Goal: Task Accomplishment & Management: Complete application form

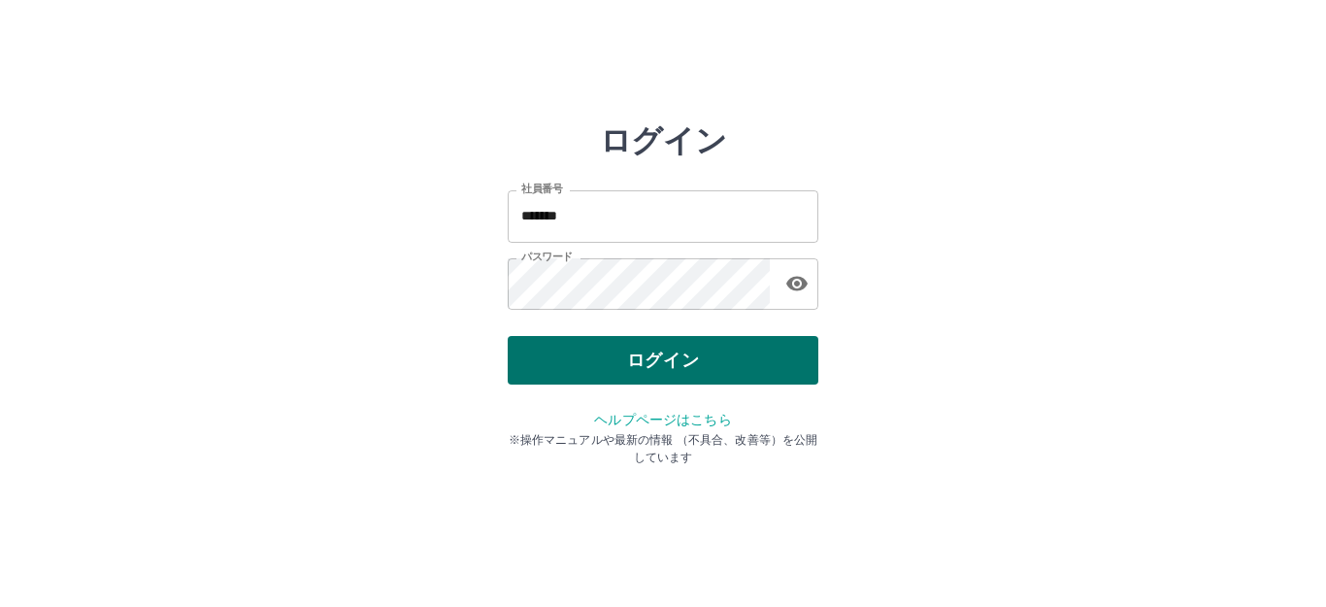
click at [669, 349] on button "ログイン" at bounding box center [663, 360] width 311 height 49
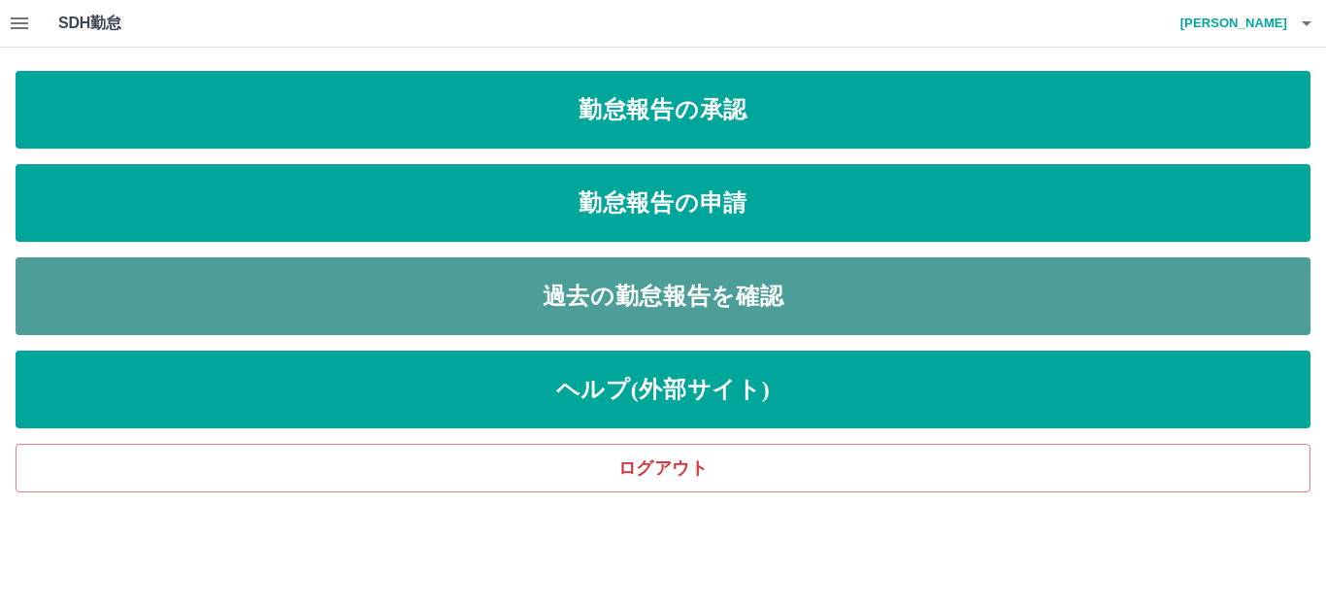
click at [718, 306] on link "過去の勤怠報告を確認" at bounding box center [663, 296] width 1295 height 78
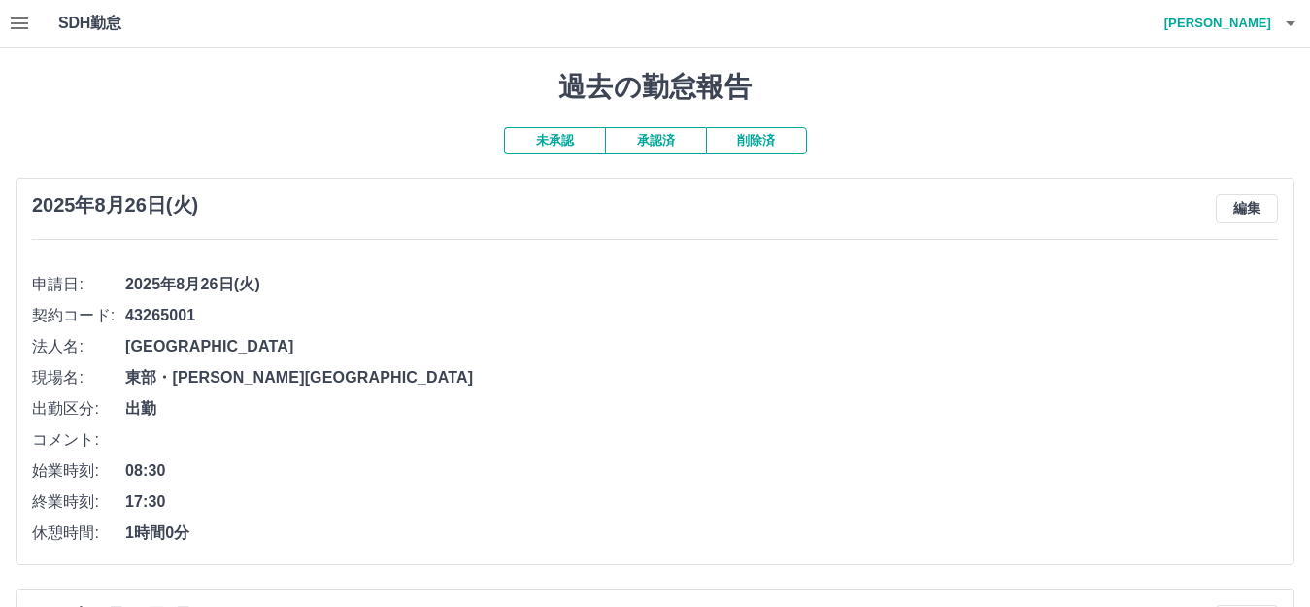
click at [742, 146] on button "削除済" at bounding box center [756, 140] width 101 height 27
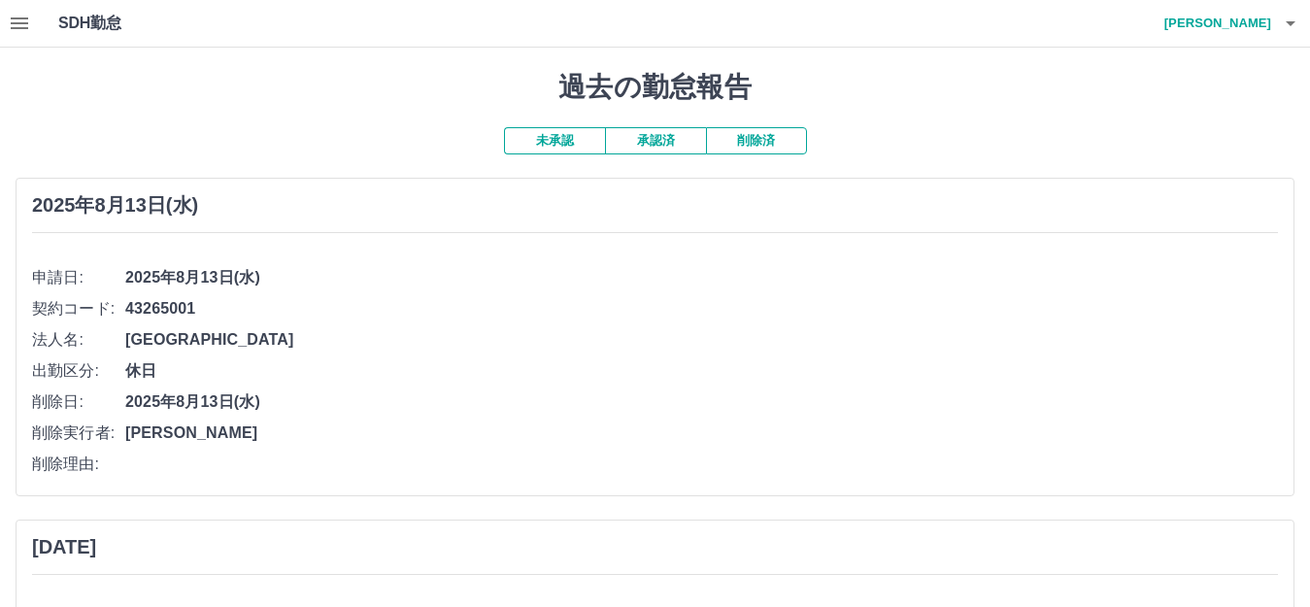
click at [650, 153] on button "承認済" at bounding box center [655, 140] width 101 height 27
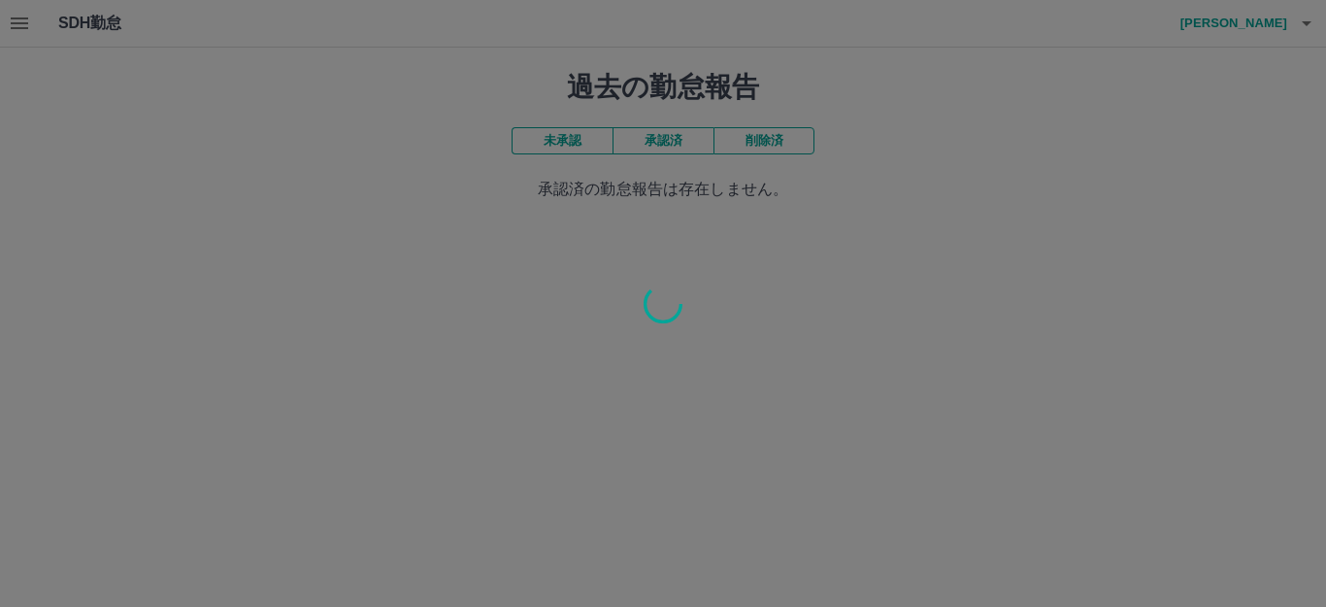
click at [650, 139] on div at bounding box center [663, 303] width 1326 height 607
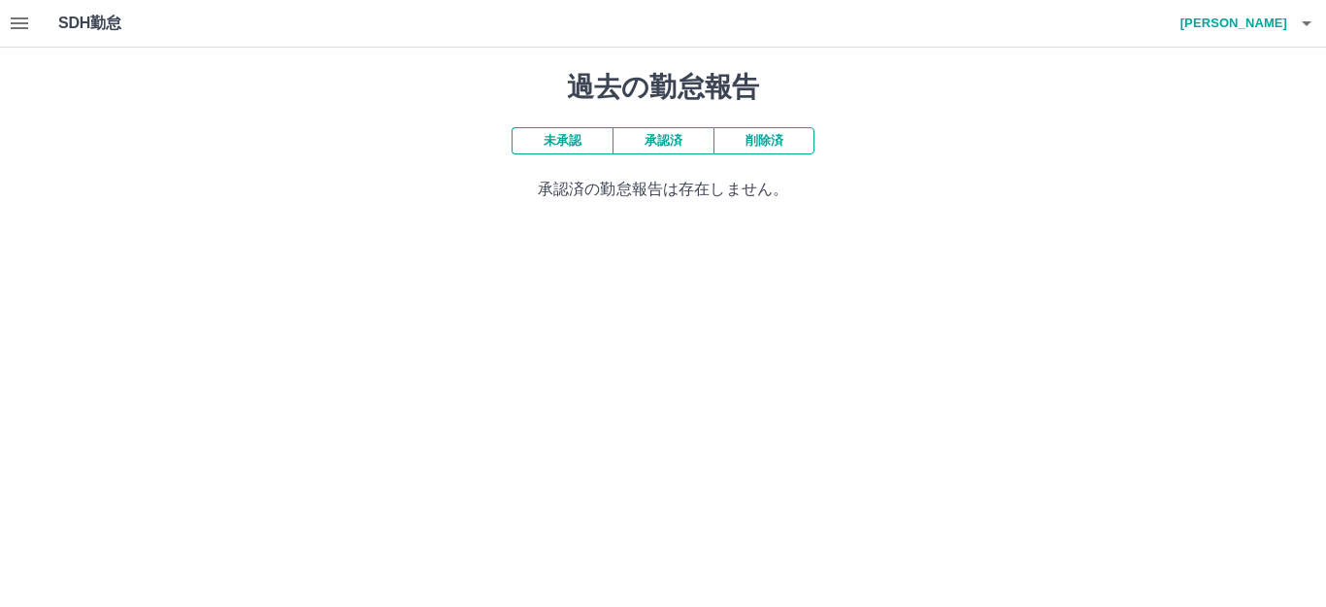
click at [650, 139] on div "過去の勤怠報告 未承認 承認済 削除済 承認済の勤怠報告は存在しません。" at bounding box center [663, 136] width 1326 height 177
click at [650, 139] on button "承認済" at bounding box center [663, 140] width 101 height 27
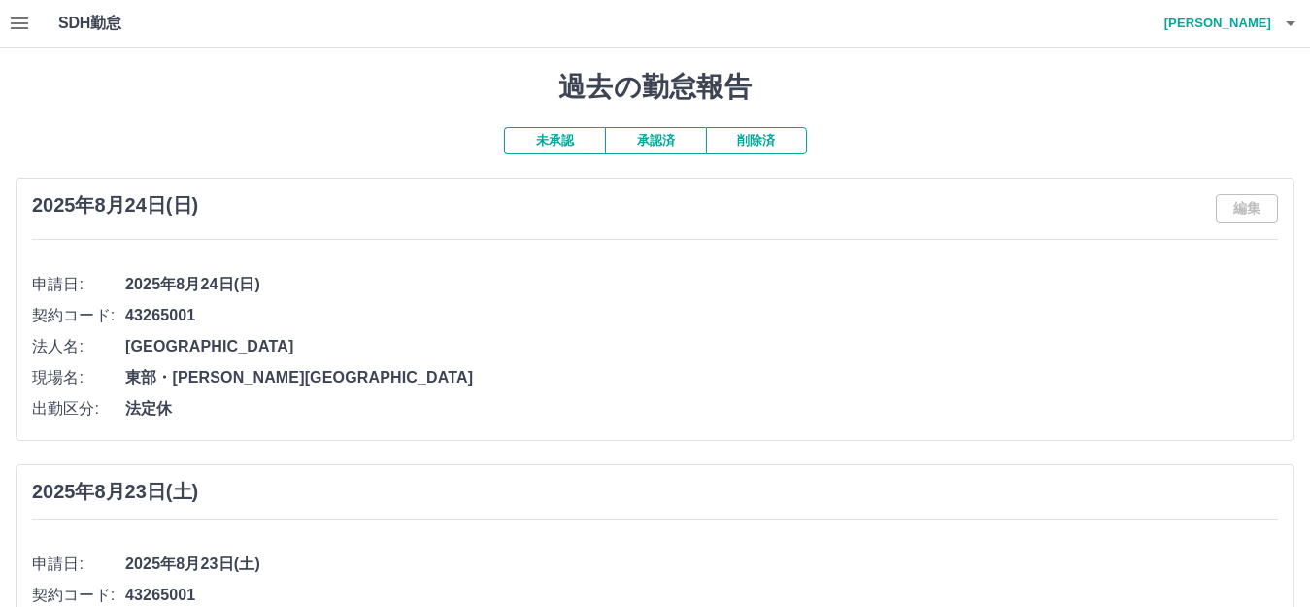
click at [650, 139] on button "承認済" at bounding box center [655, 140] width 101 height 27
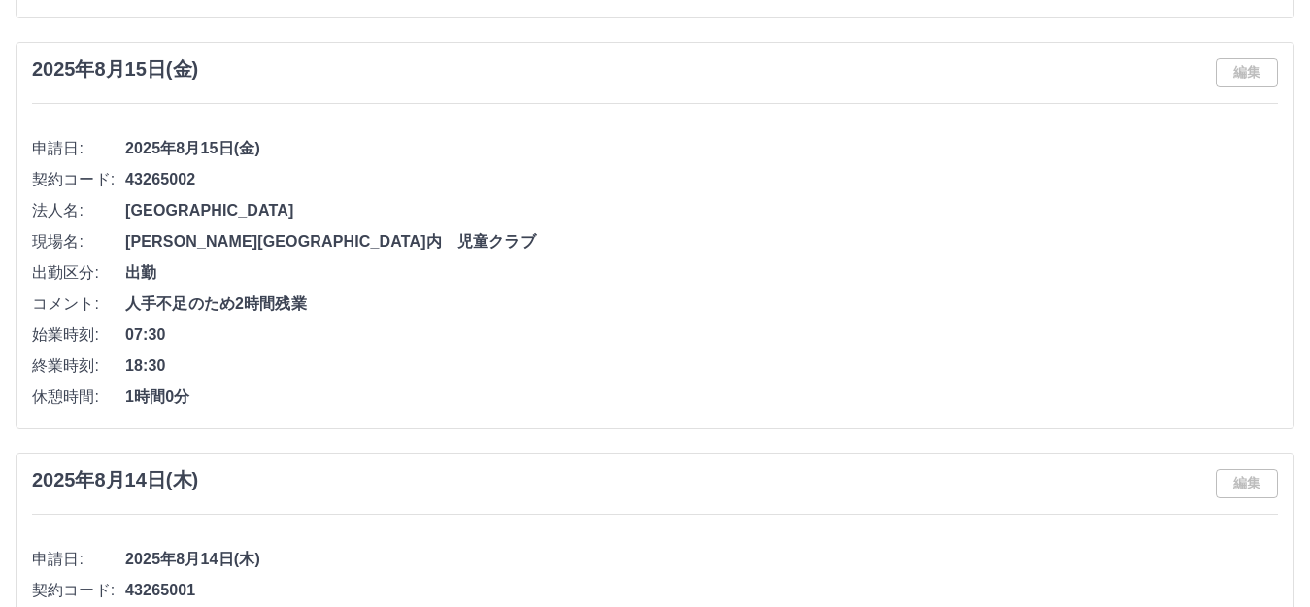
scroll to position [5068, 0]
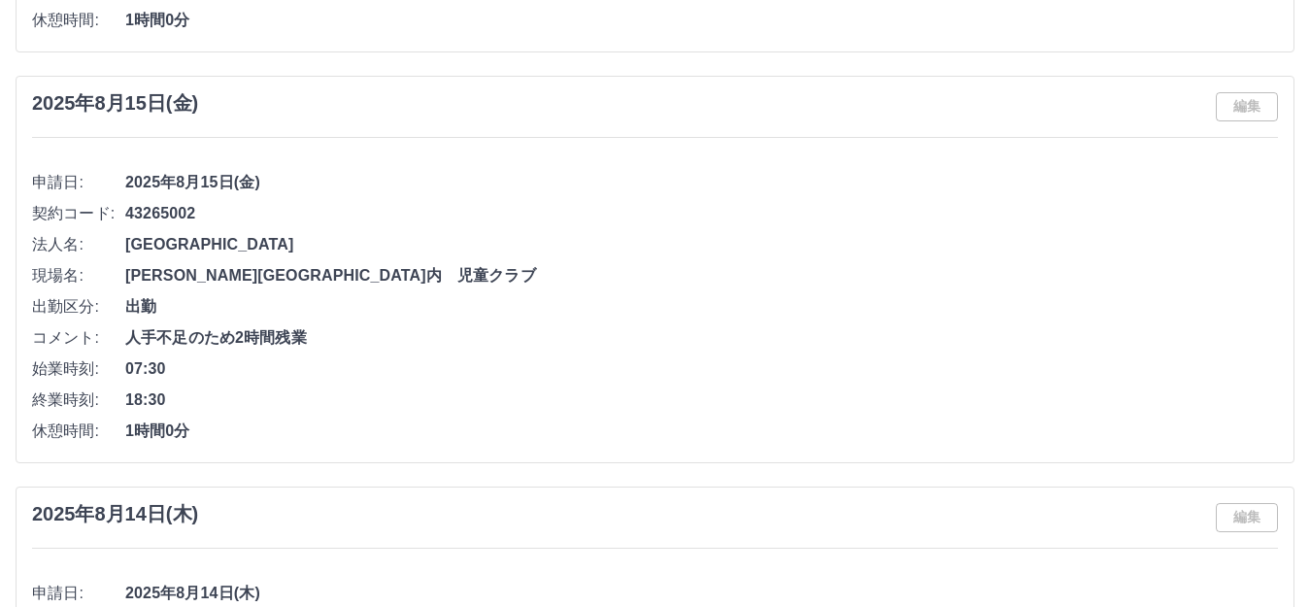
click at [1261, 104] on div "編集" at bounding box center [1246, 106] width 62 height 29
click at [1242, 111] on div "編集" at bounding box center [1246, 106] width 62 height 29
click at [437, 404] on span "18:30" at bounding box center [701, 399] width 1152 height 23
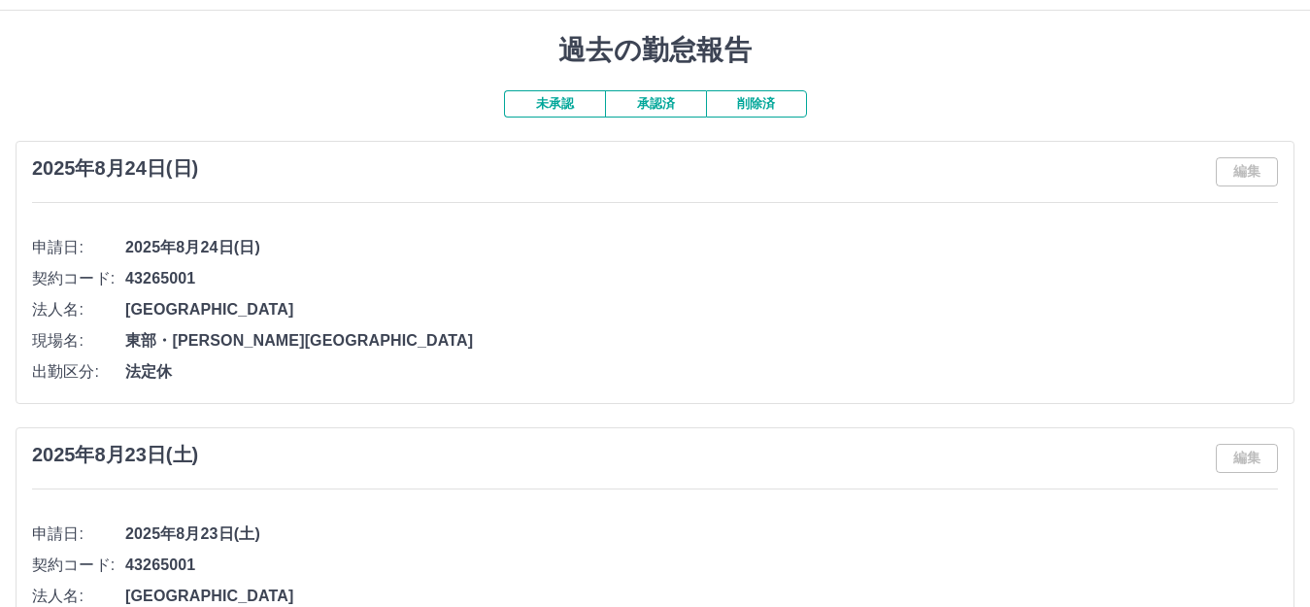
scroll to position [0, 0]
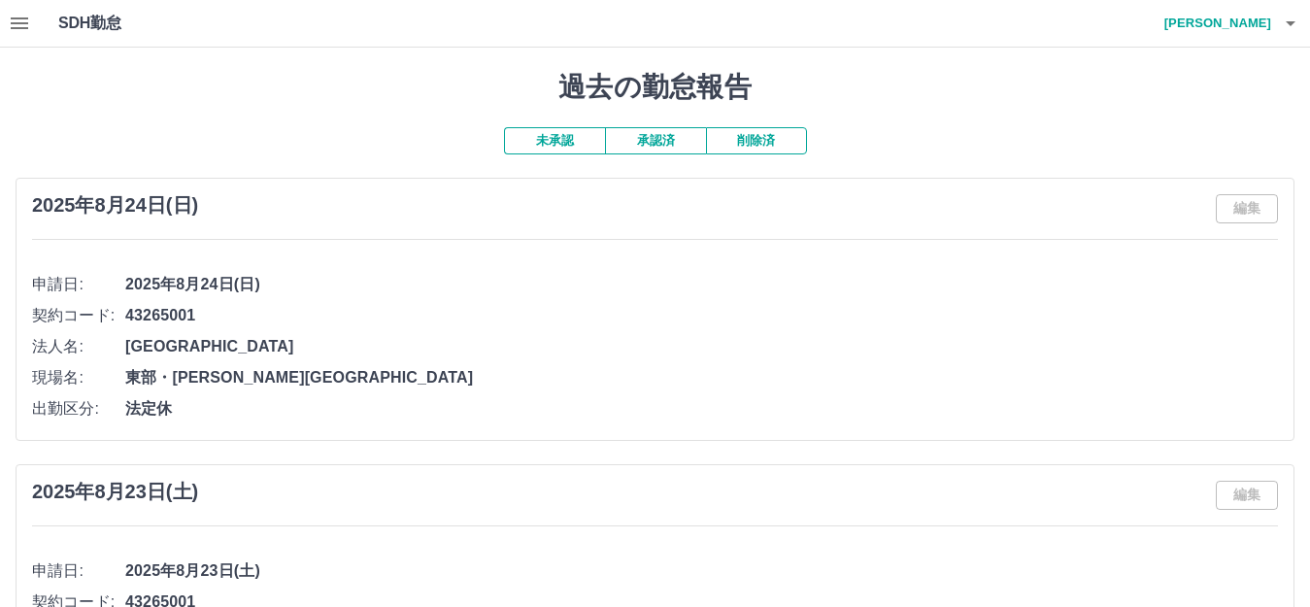
click at [553, 144] on button "未承認" at bounding box center [554, 140] width 101 height 27
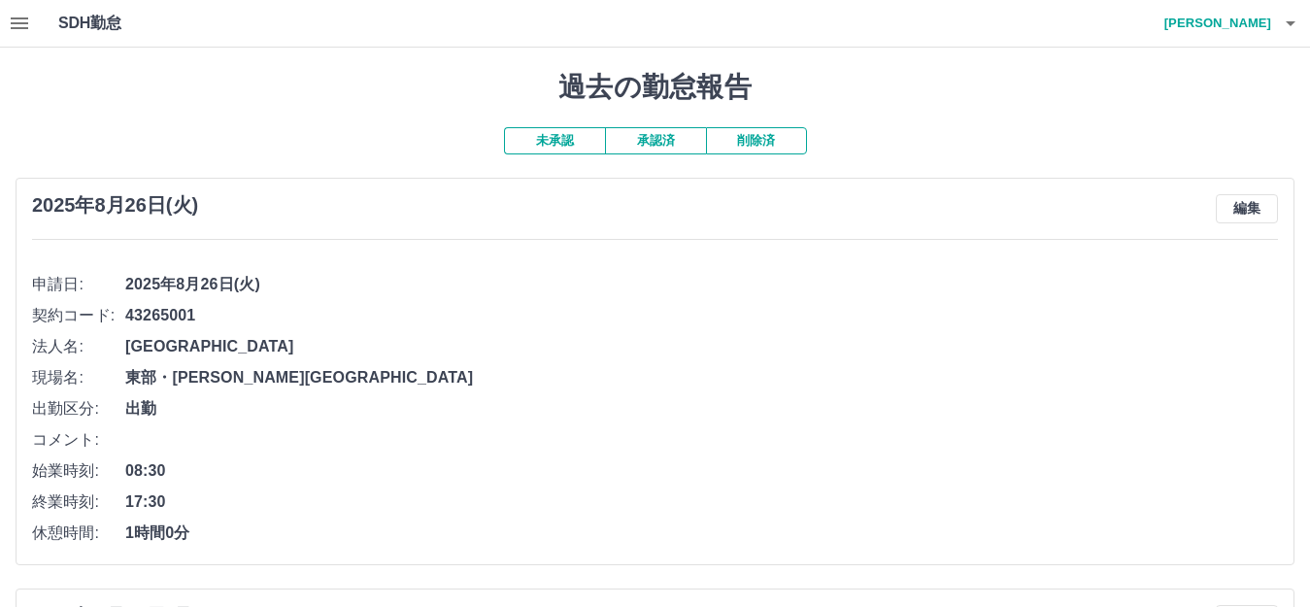
click at [21, 28] on icon "button" at bounding box center [19, 23] width 17 height 12
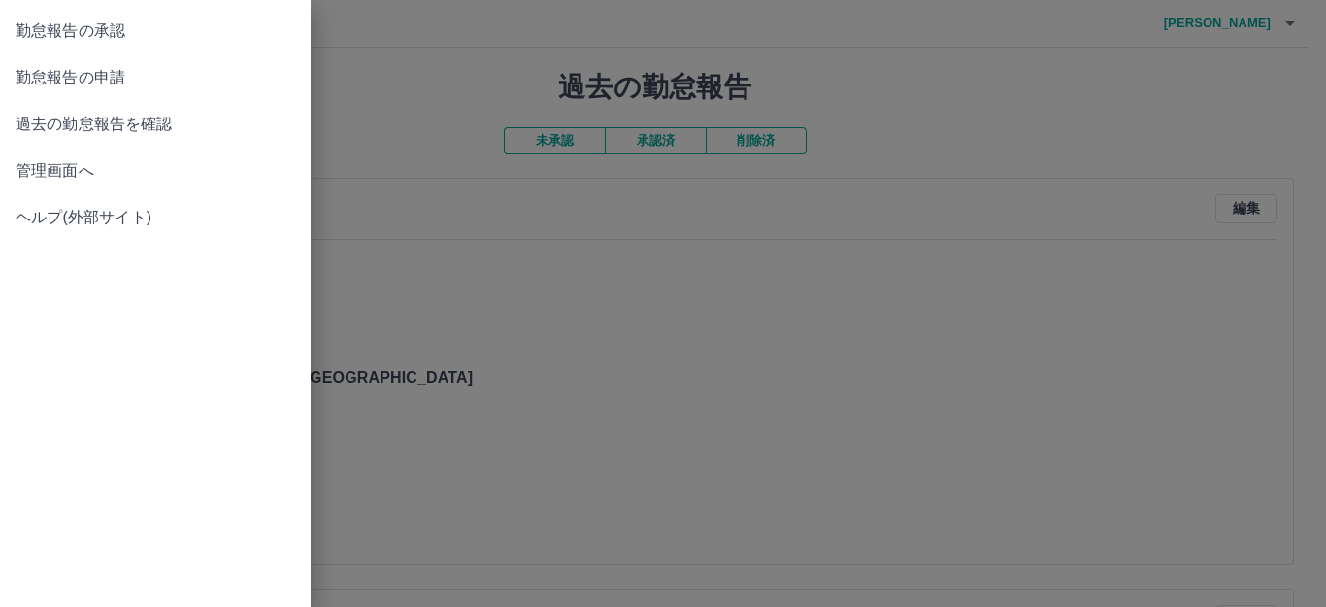
click at [64, 29] on span "勤怠報告の承認" at bounding box center [156, 30] width 280 height 23
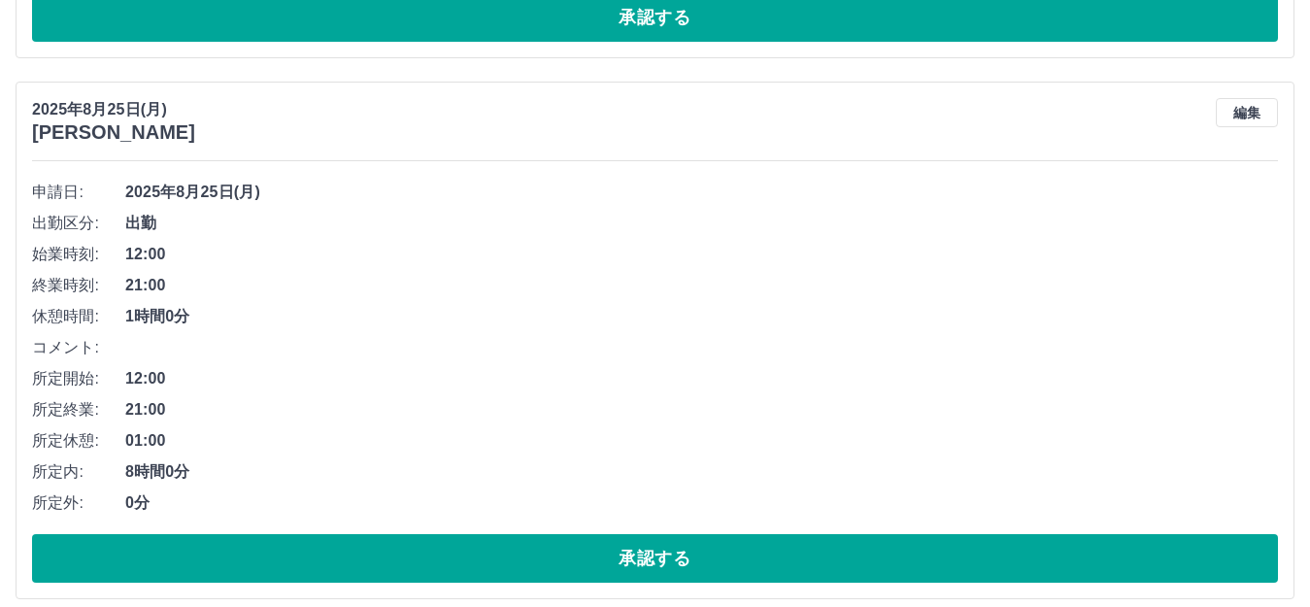
scroll to position [1262, 0]
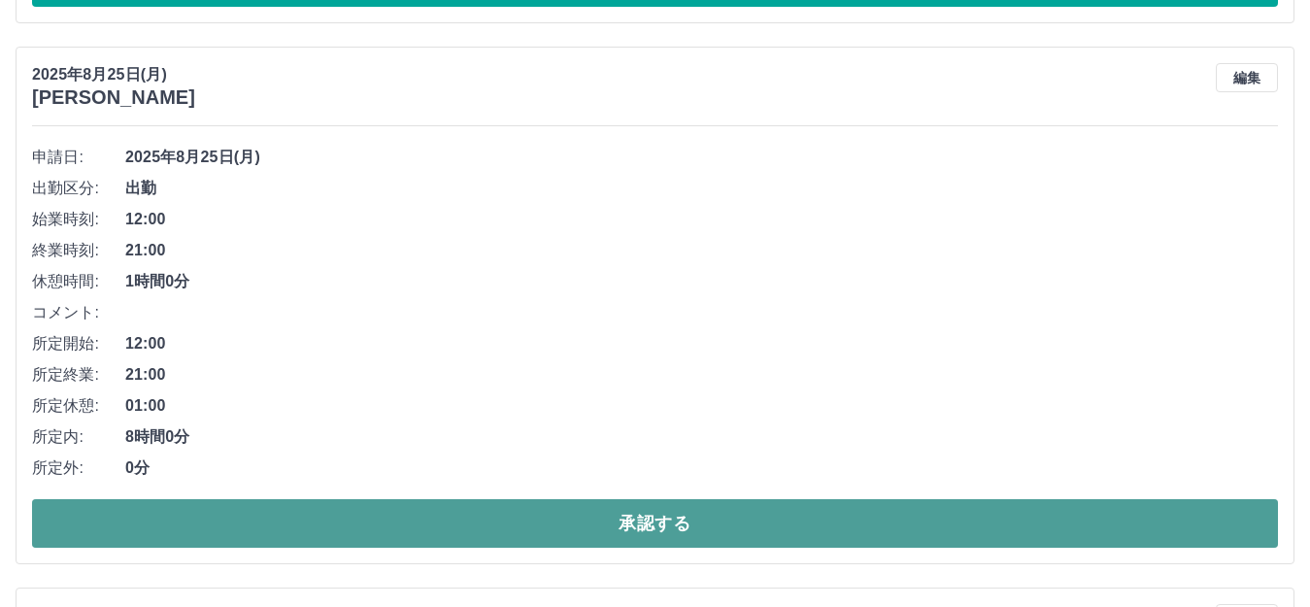
click at [628, 518] on button "承認する" at bounding box center [655, 523] width 1246 height 49
click at [668, 547] on button "承認する" at bounding box center [655, 523] width 1246 height 49
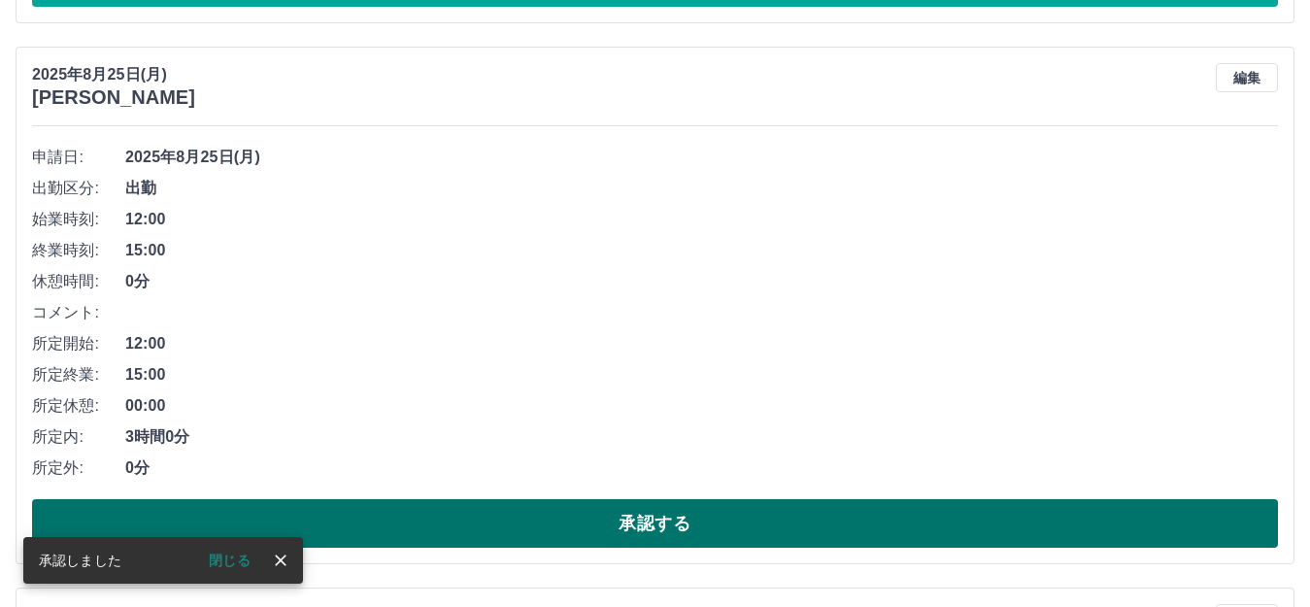
click at [649, 522] on button "承認する" at bounding box center [655, 523] width 1246 height 49
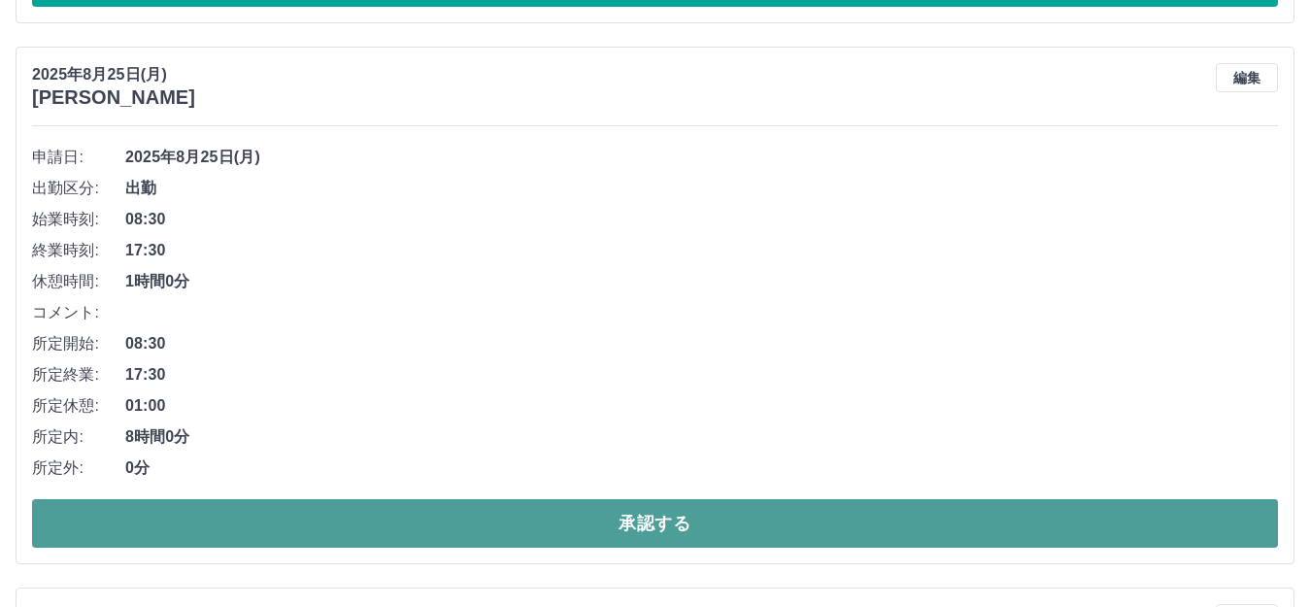
click at [683, 523] on button "承認する" at bounding box center [655, 523] width 1246 height 49
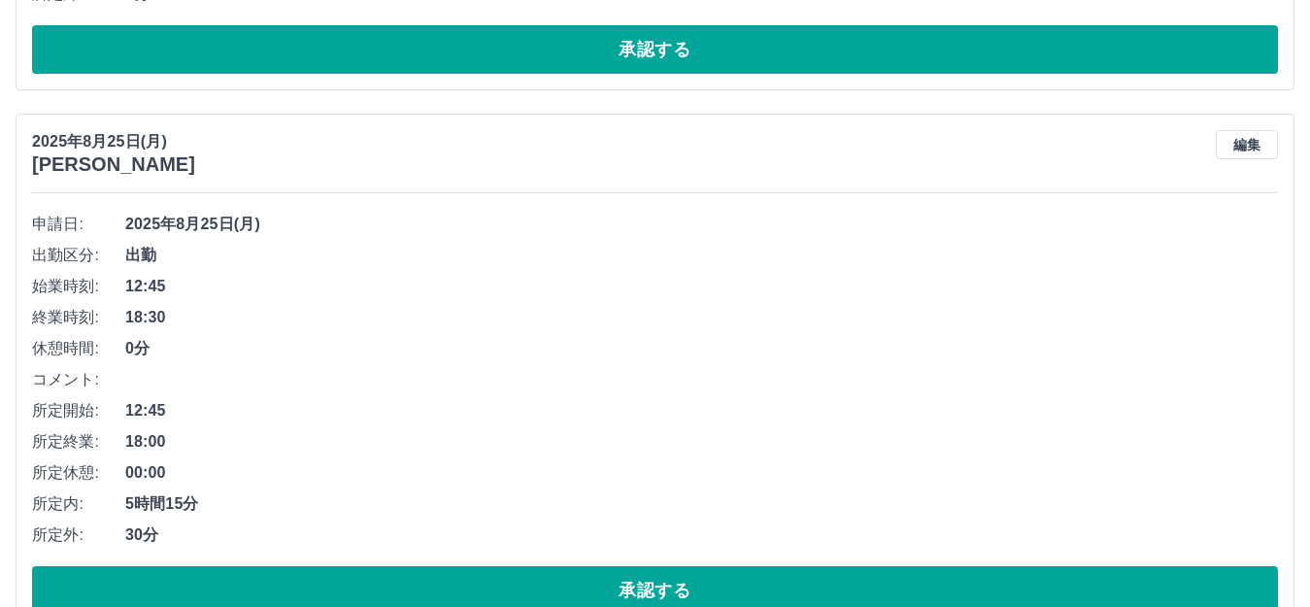
scroll to position [1292, 0]
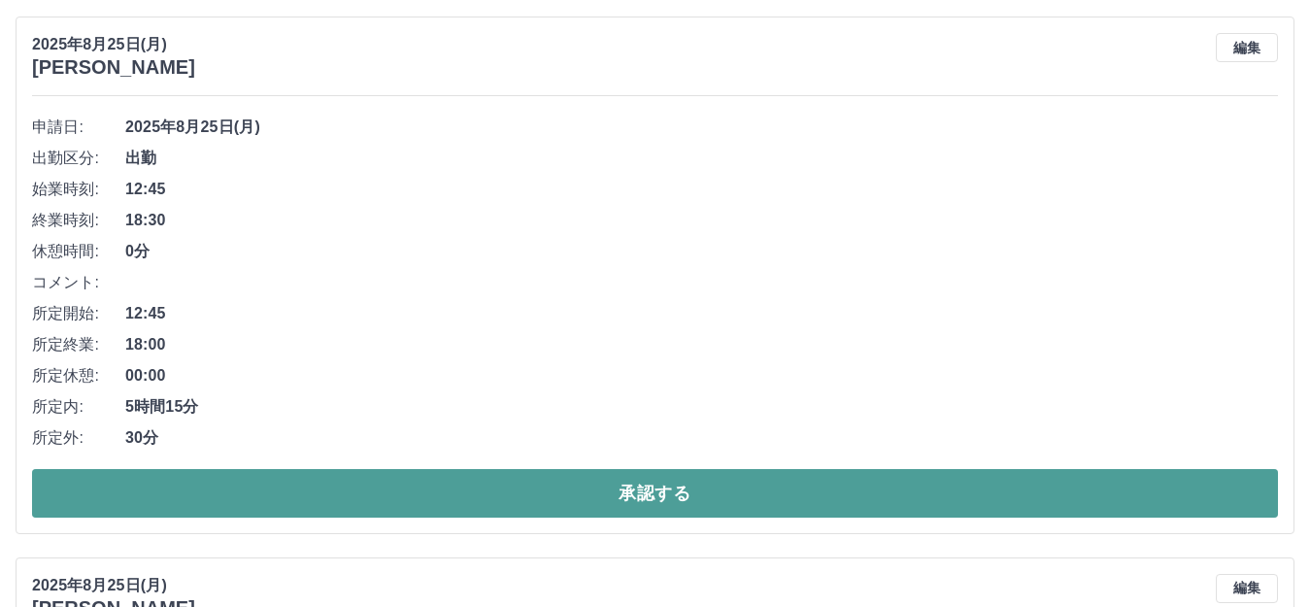
click at [600, 481] on button "承認する" at bounding box center [655, 493] width 1246 height 49
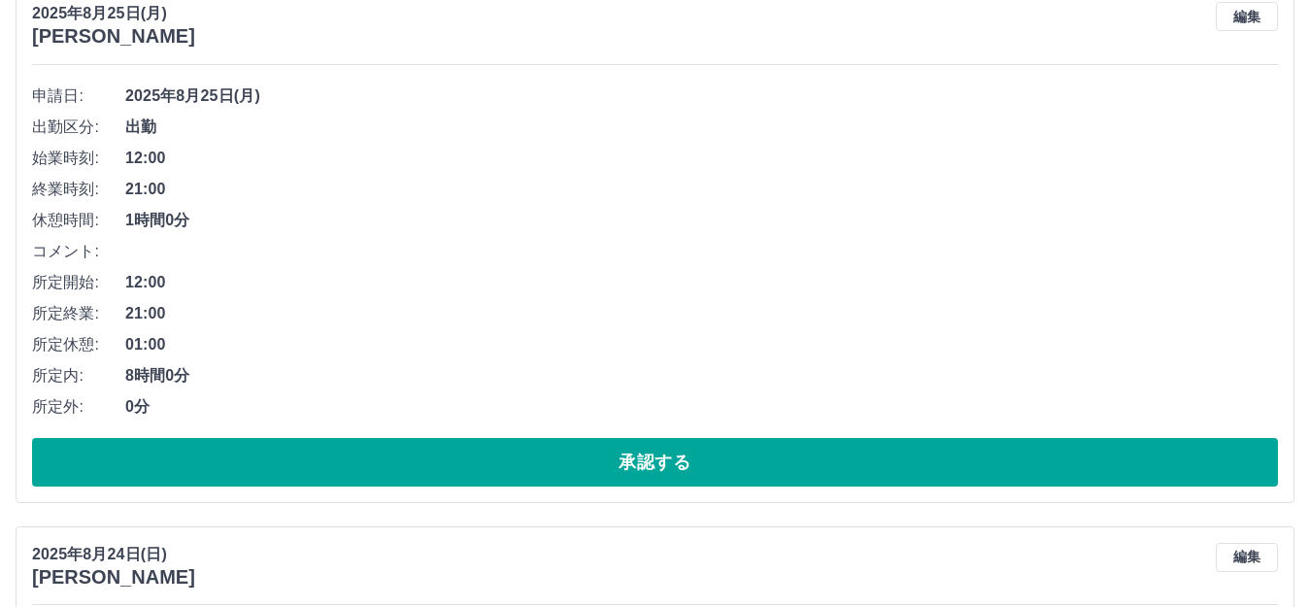
scroll to position [1334, 0]
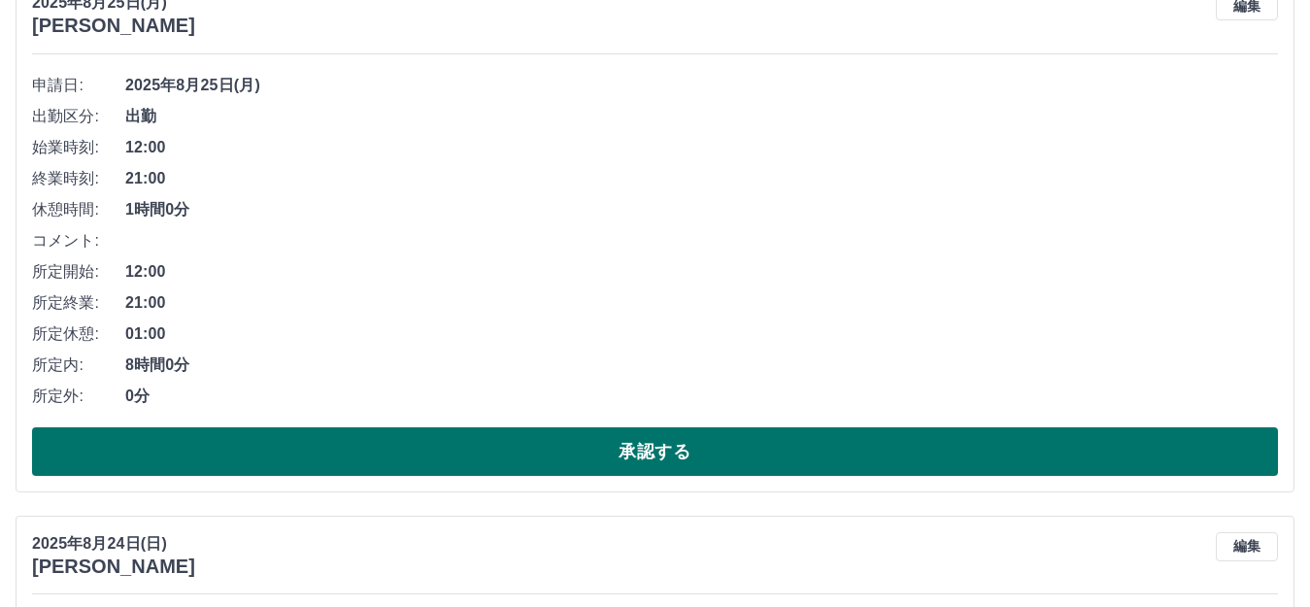
click at [651, 459] on button "承認する" at bounding box center [655, 451] width 1246 height 49
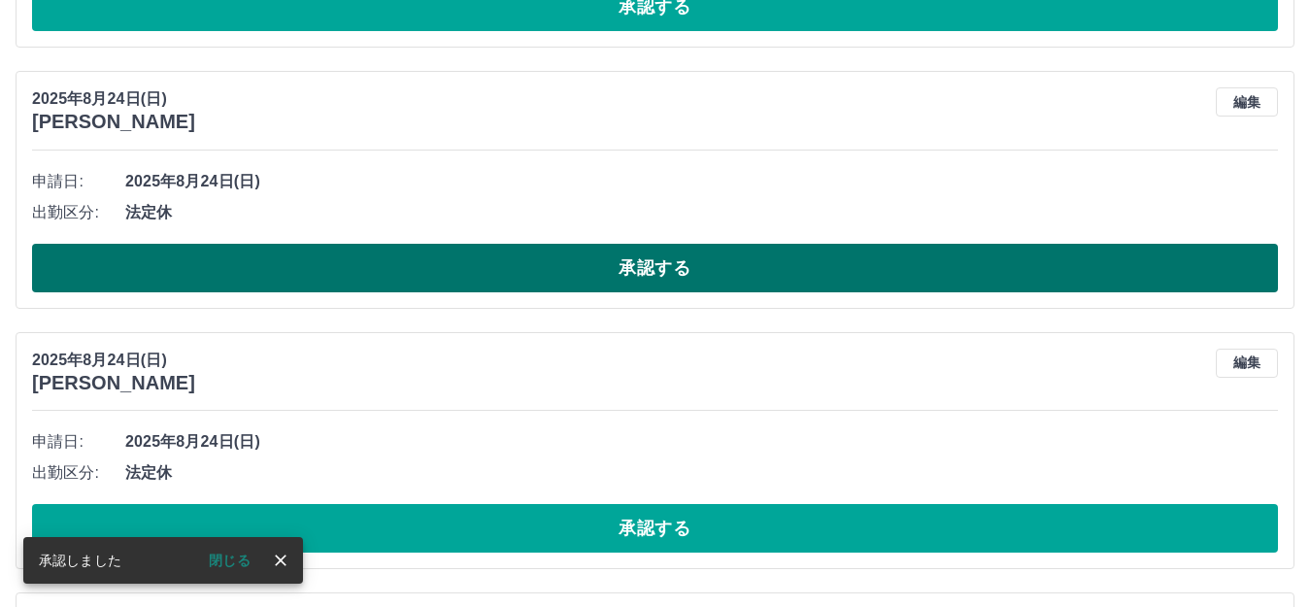
scroll to position [1279, 0]
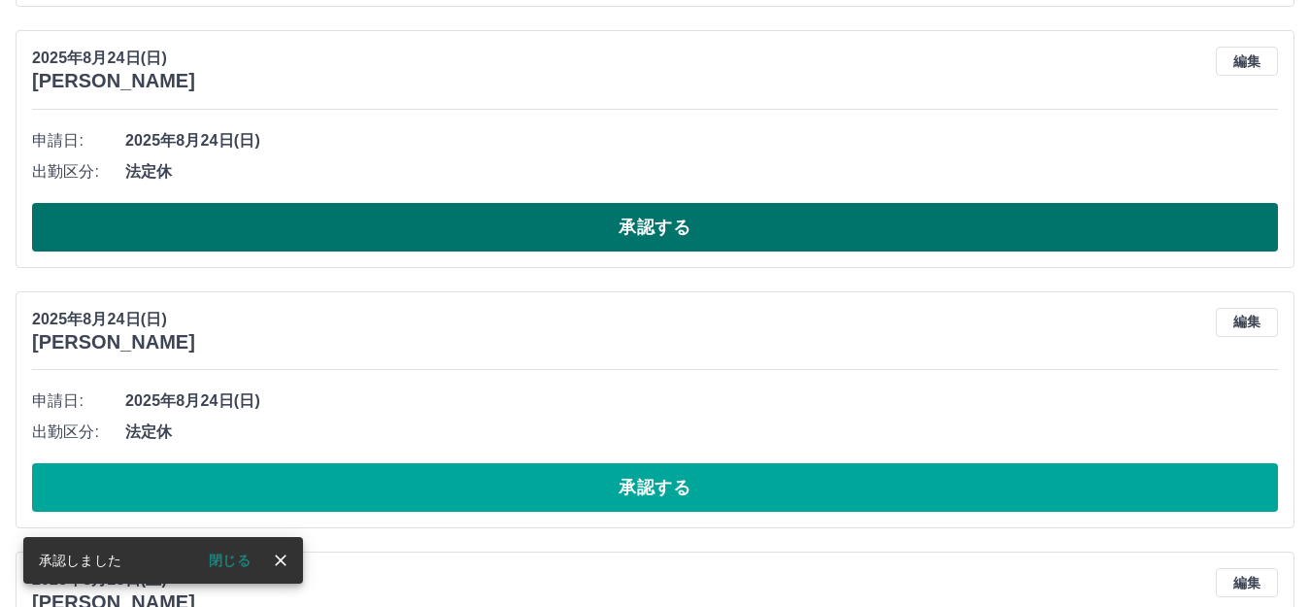
click at [668, 235] on button "承認する" at bounding box center [655, 227] width 1246 height 49
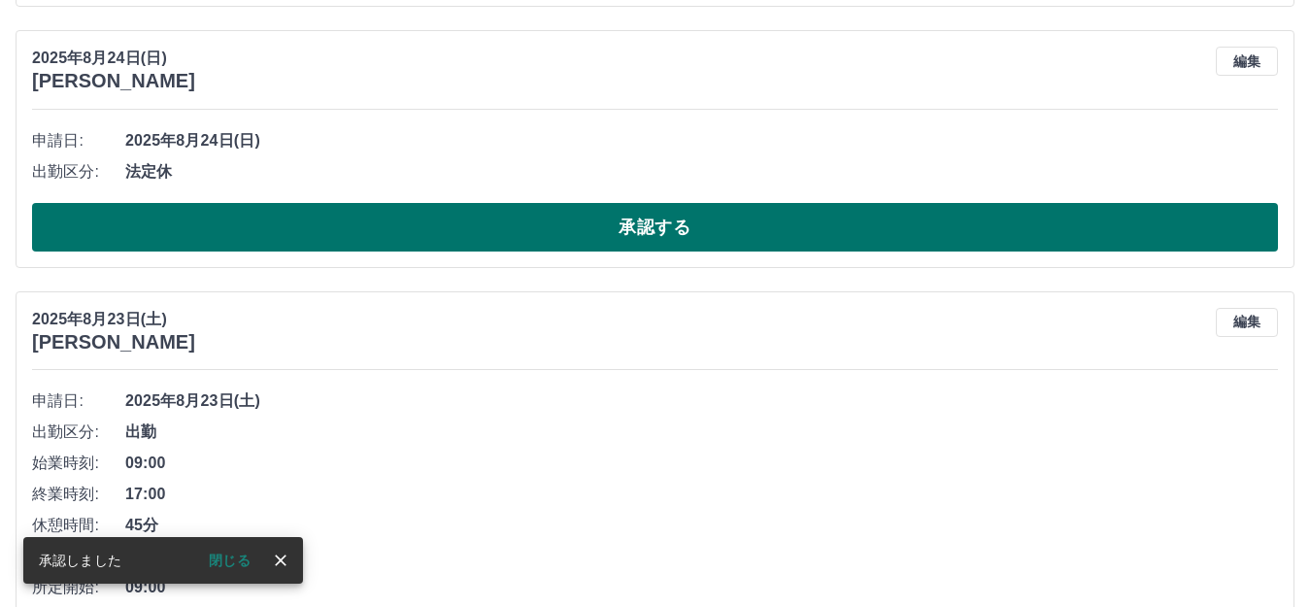
click at [638, 236] on button "承認する" at bounding box center [655, 227] width 1246 height 49
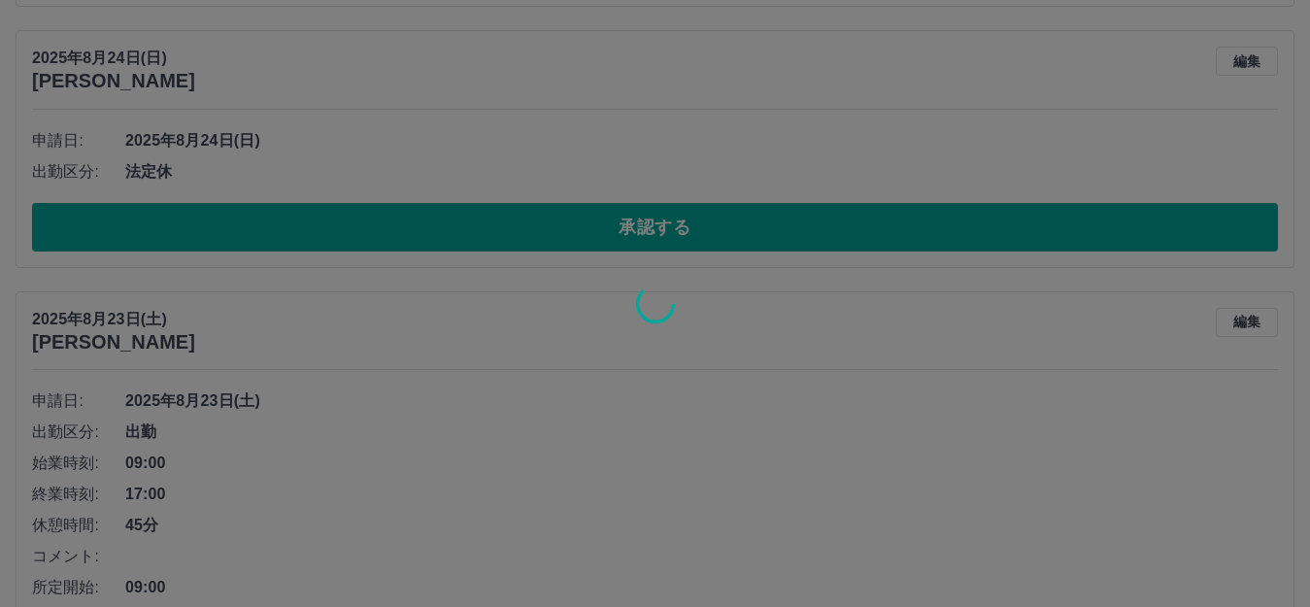
scroll to position [1245, 0]
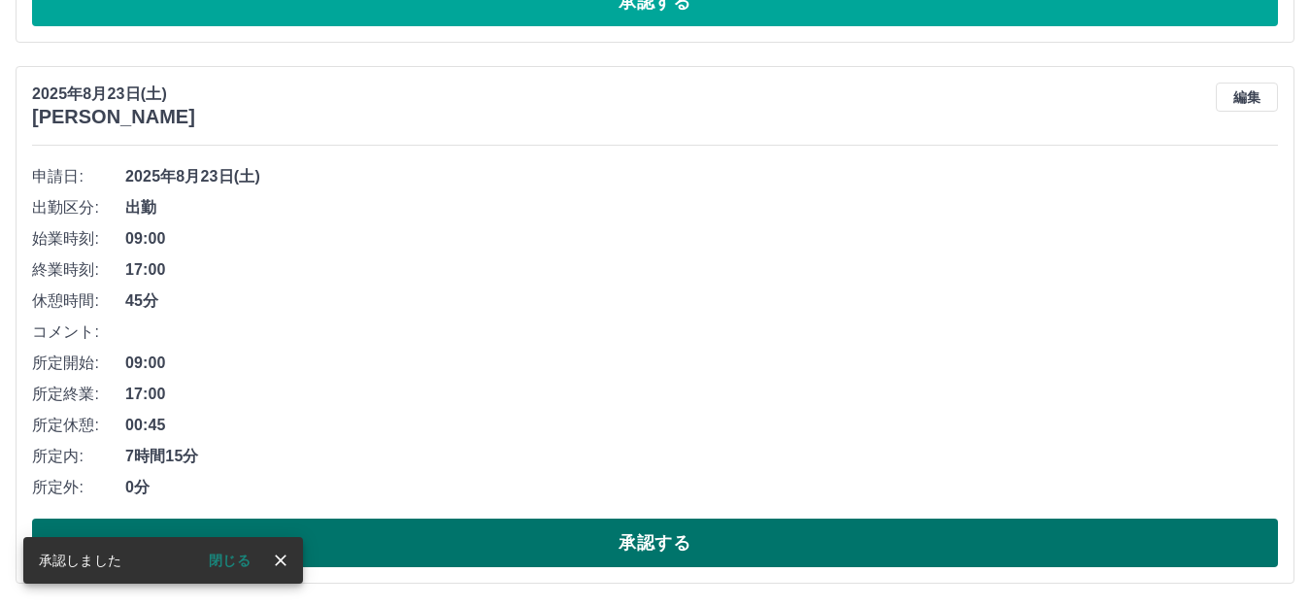
click at [675, 524] on button "承認する" at bounding box center [655, 542] width 1246 height 49
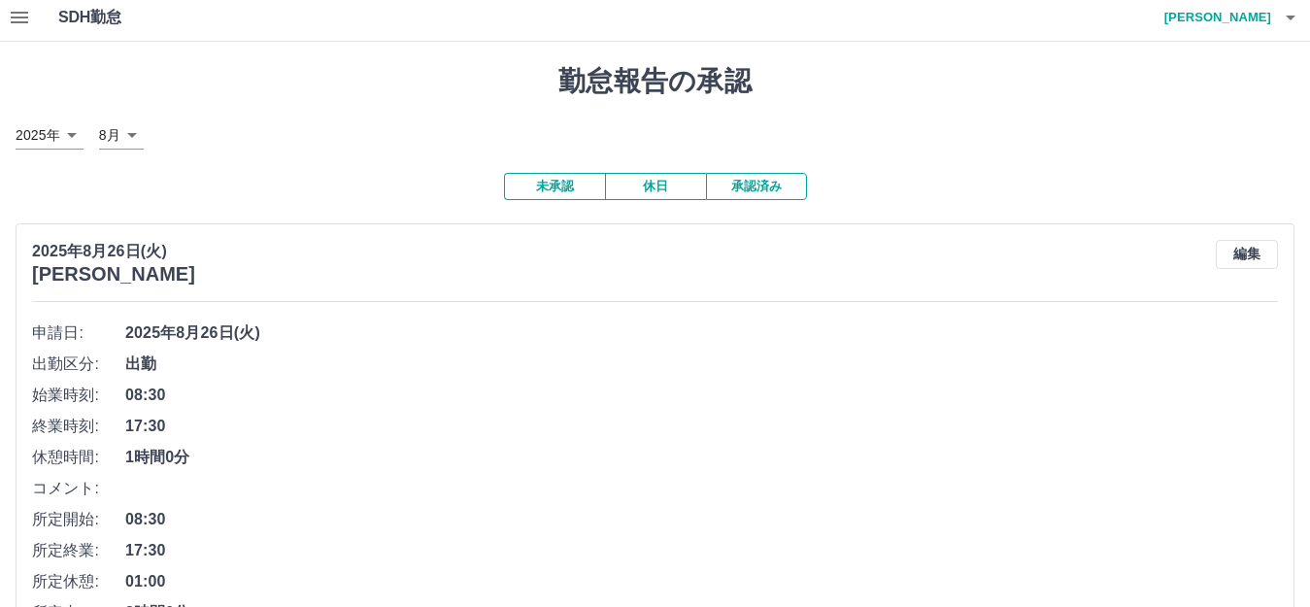
scroll to position [0, 0]
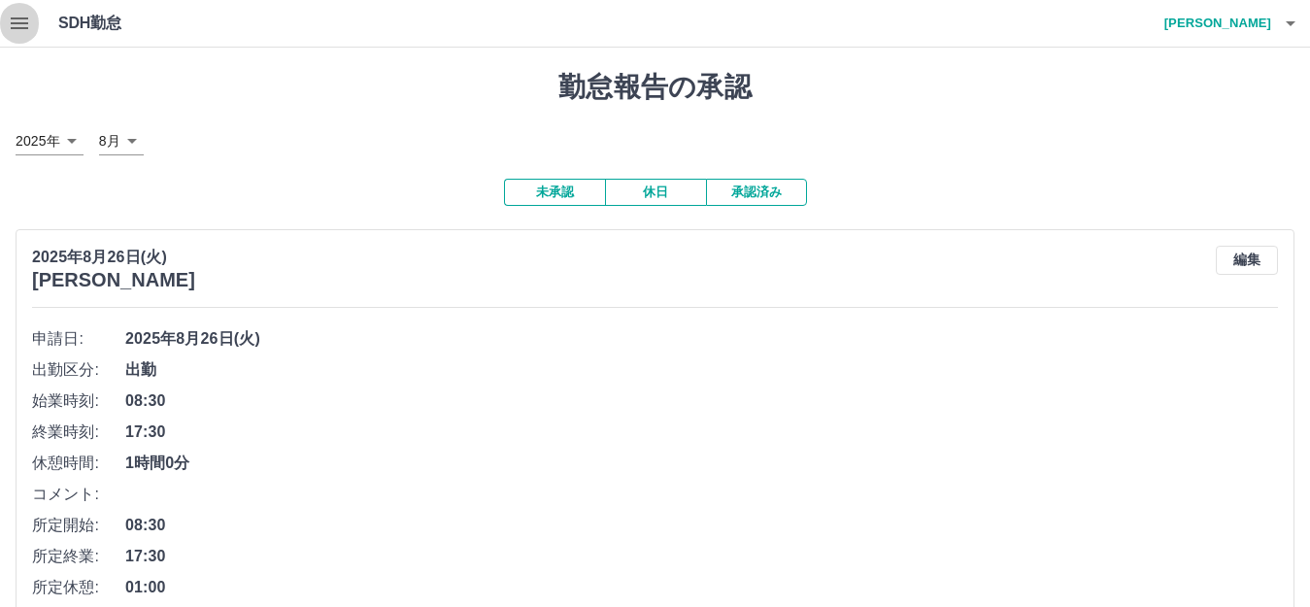
click at [20, 24] on icon "button" at bounding box center [19, 23] width 17 height 12
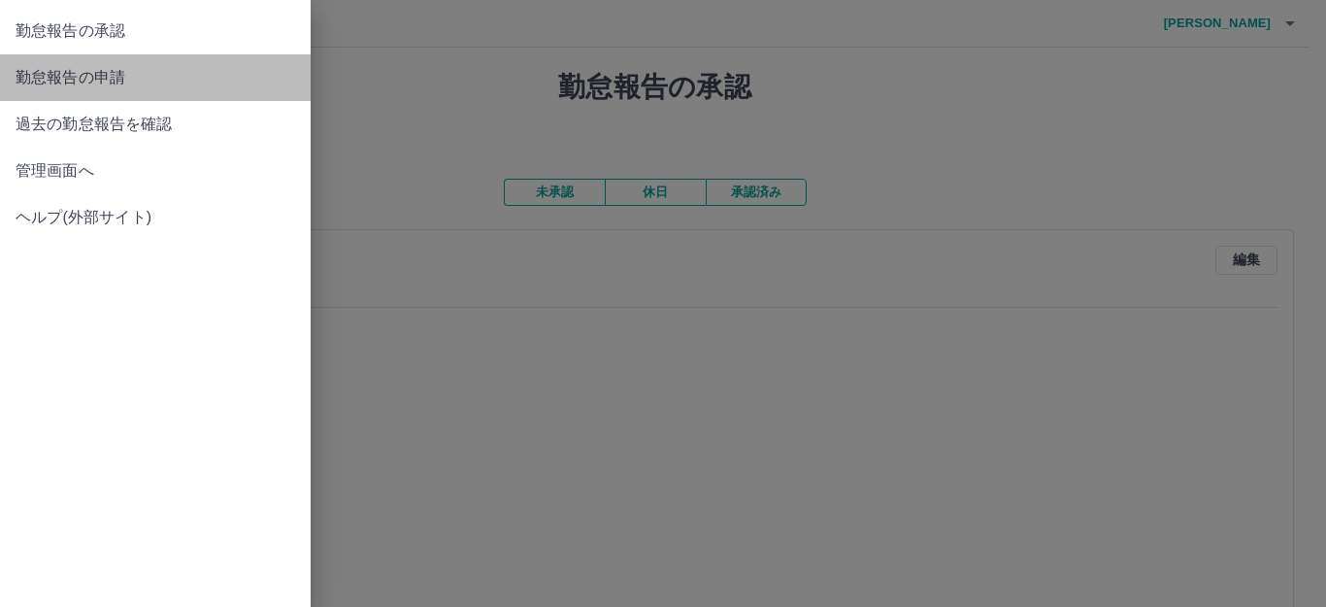
click at [111, 68] on span "勤怠報告の申請" at bounding box center [156, 77] width 280 height 23
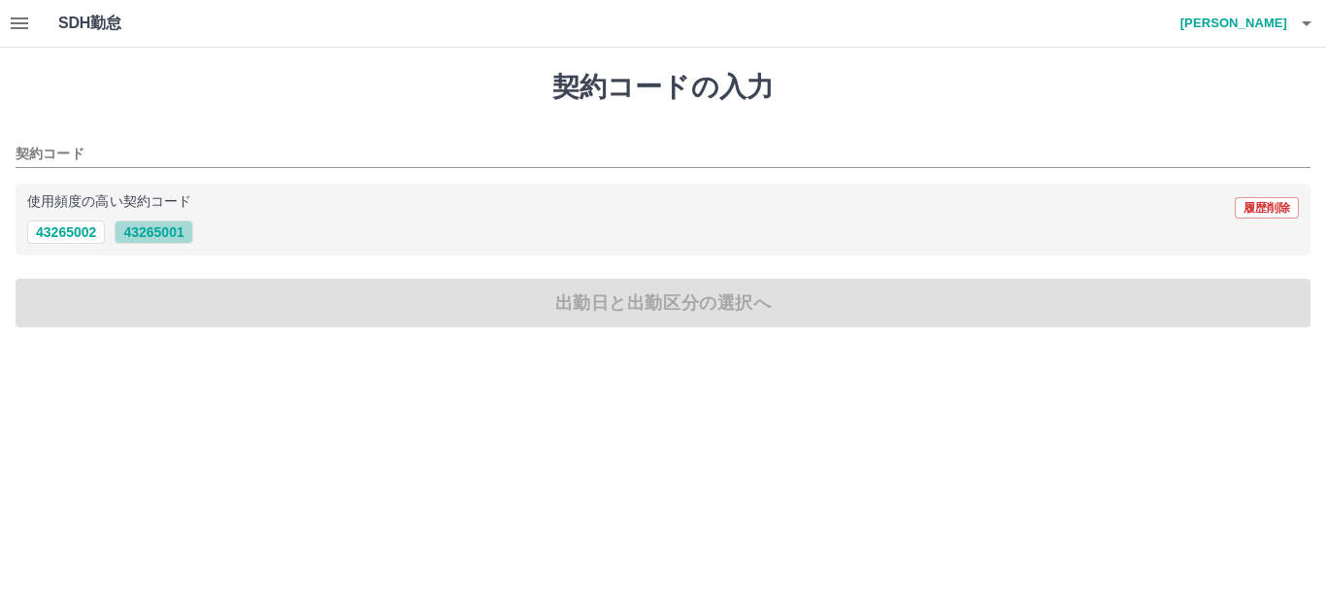
click at [184, 228] on button "43265001" at bounding box center [154, 231] width 78 height 23
type input "********"
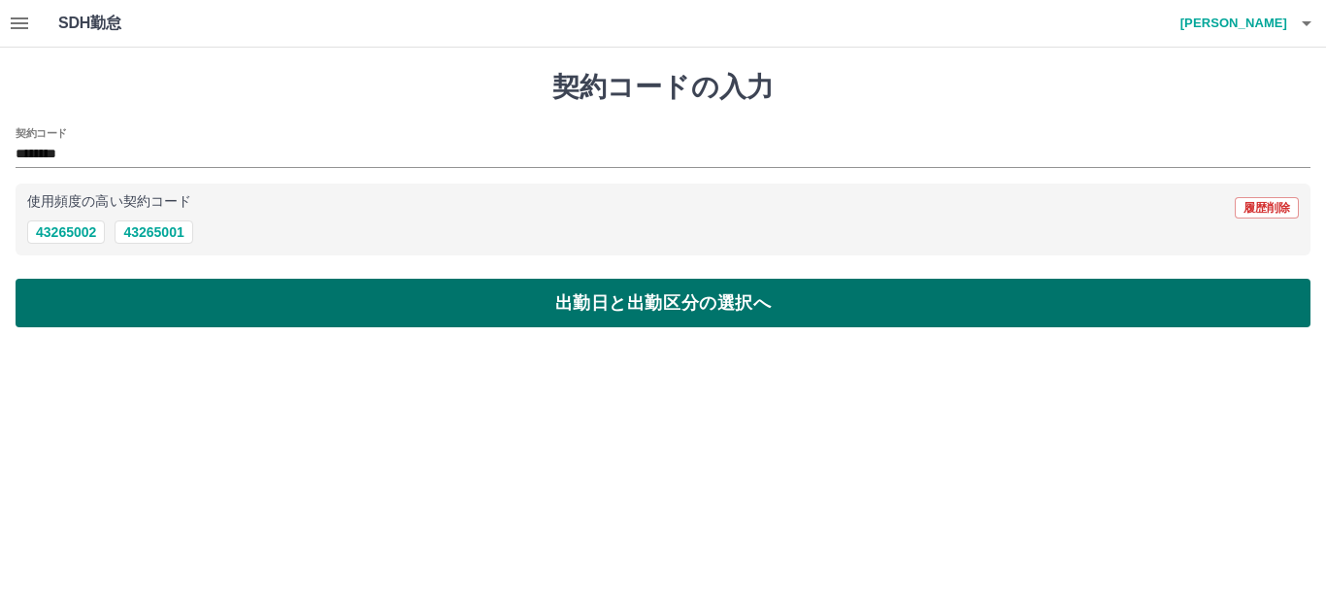
click at [504, 295] on button "出勤日と出勤区分の選択へ" at bounding box center [663, 303] width 1295 height 49
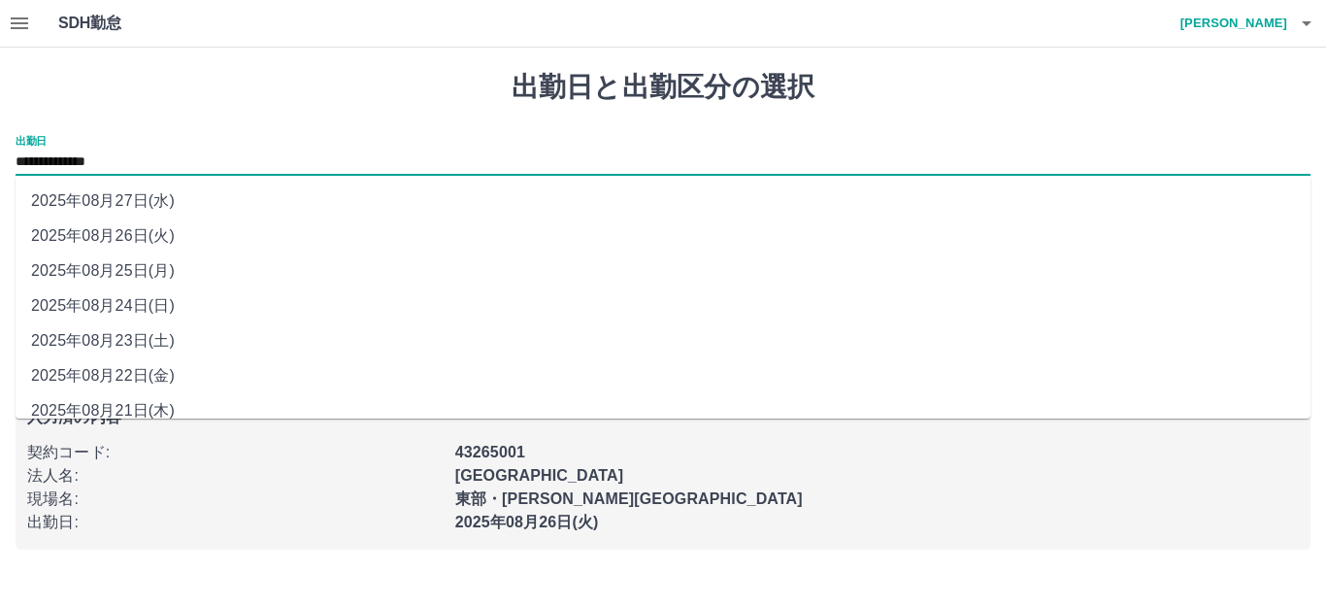
click at [230, 166] on input "**********" at bounding box center [663, 162] width 1295 height 24
click at [216, 205] on li "2025年08月27日(水)" at bounding box center [663, 200] width 1295 height 35
type input "**********"
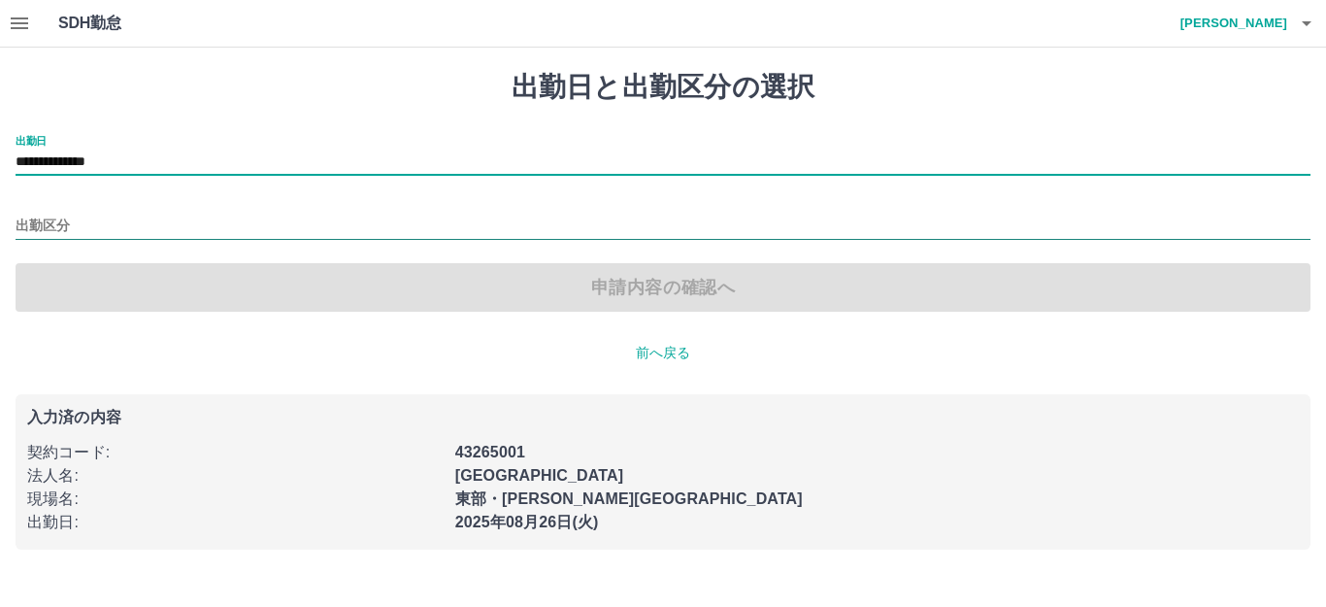
click at [215, 237] on input "出勤区分" at bounding box center [663, 227] width 1295 height 24
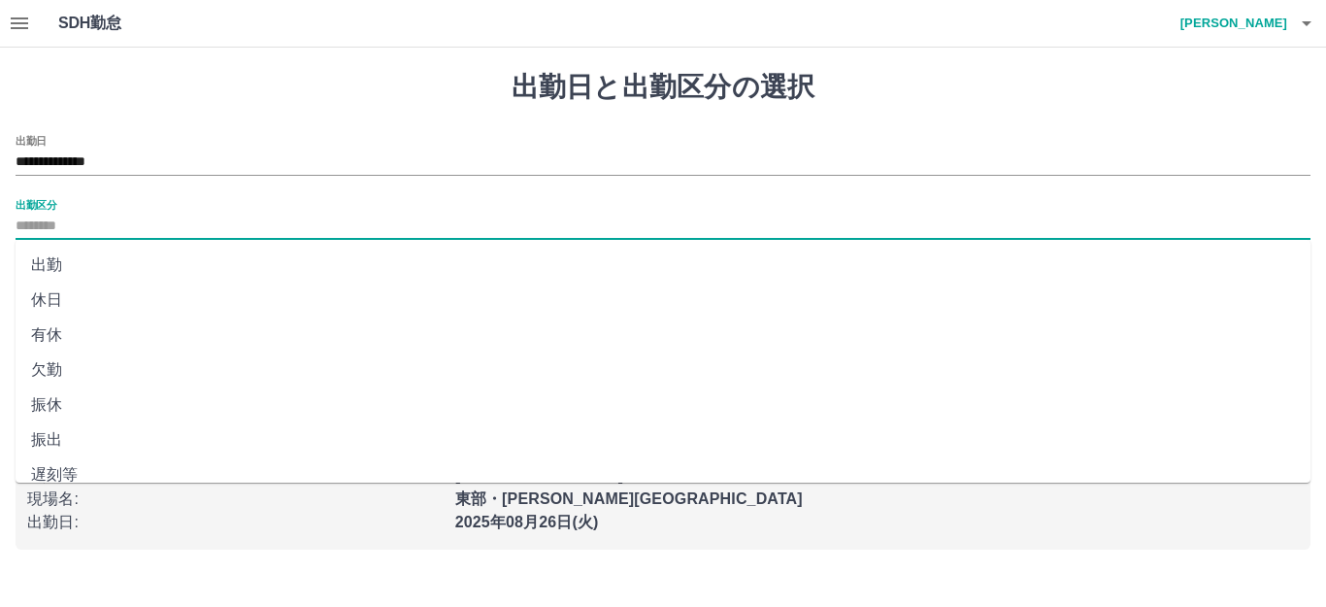
click at [196, 260] on li "出勤" at bounding box center [663, 265] width 1295 height 35
type input "**"
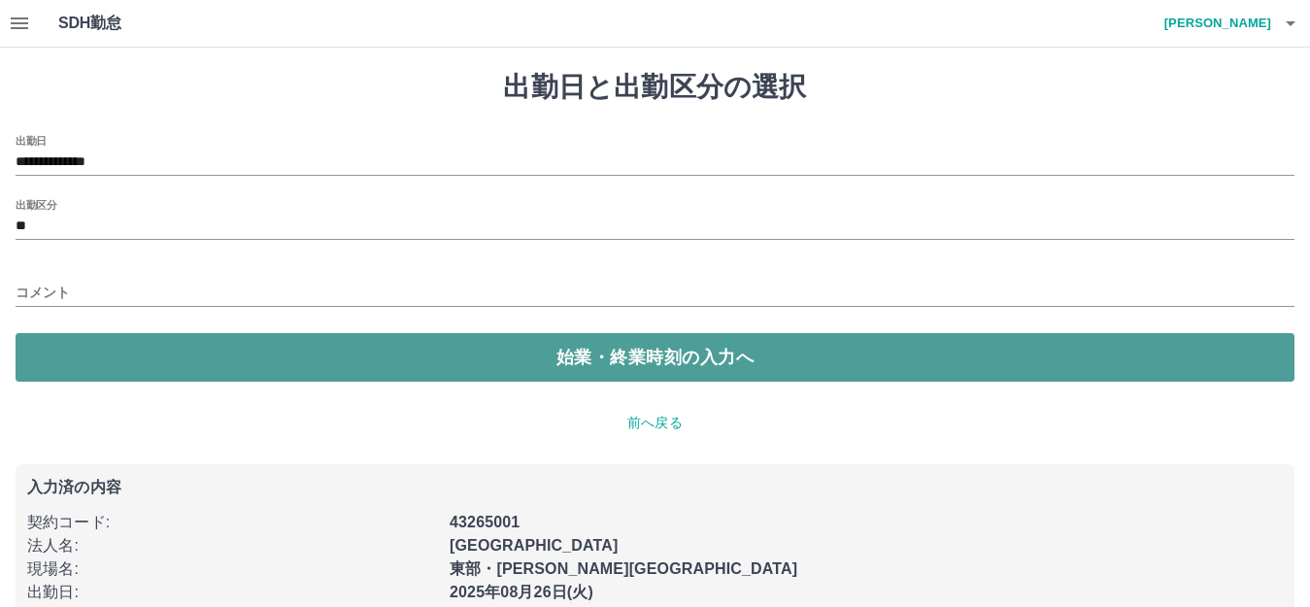
click at [548, 353] on button "始業・終業時刻の入力へ" at bounding box center [655, 357] width 1279 height 49
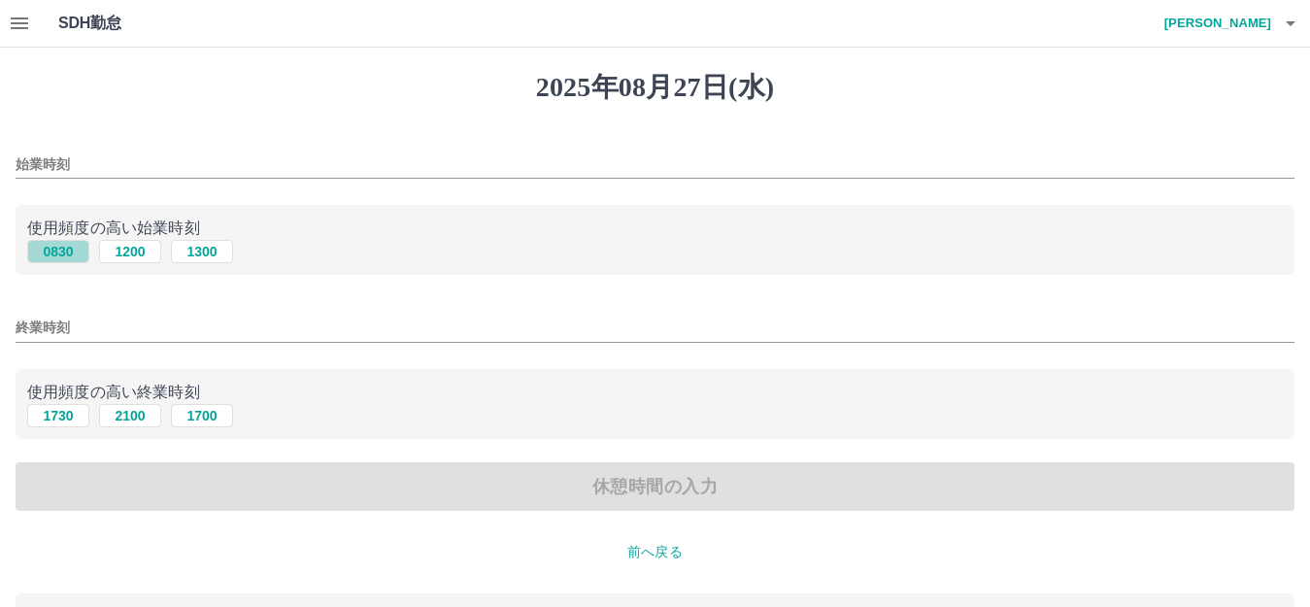
click at [65, 251] on button "0830" at bounding box center [58, 251] width 62 height 23
type input "****"
click at [328, 325] on input "終業時刻" at bounding box center [655, 328] width 1279 height 28
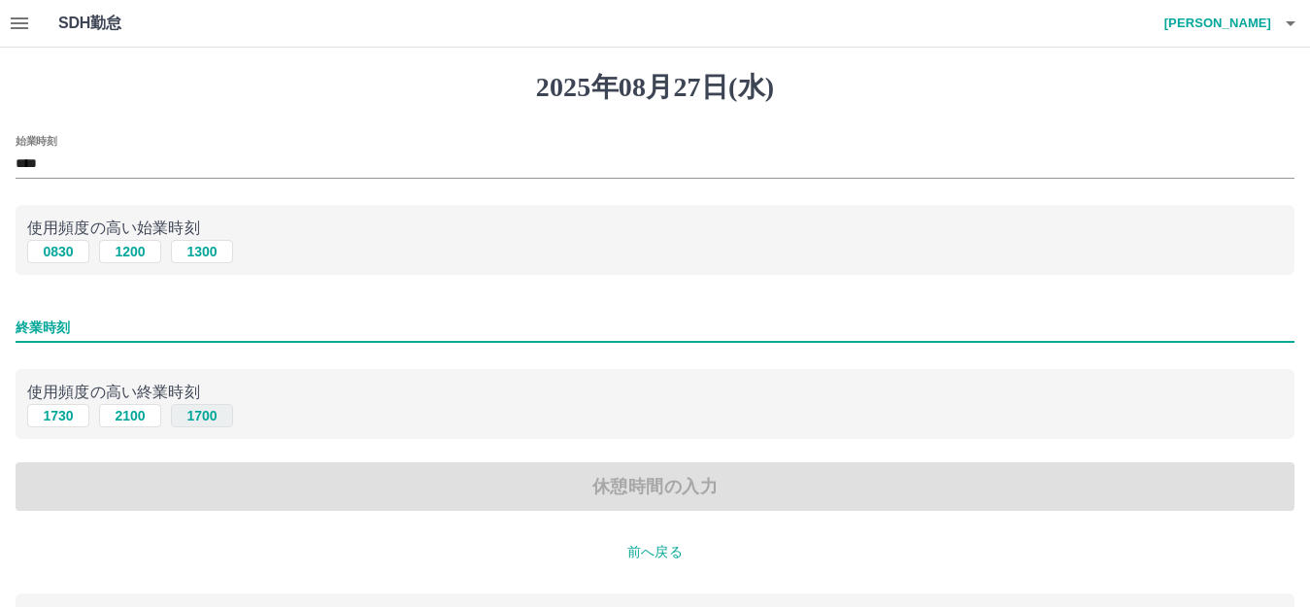
type input "****"
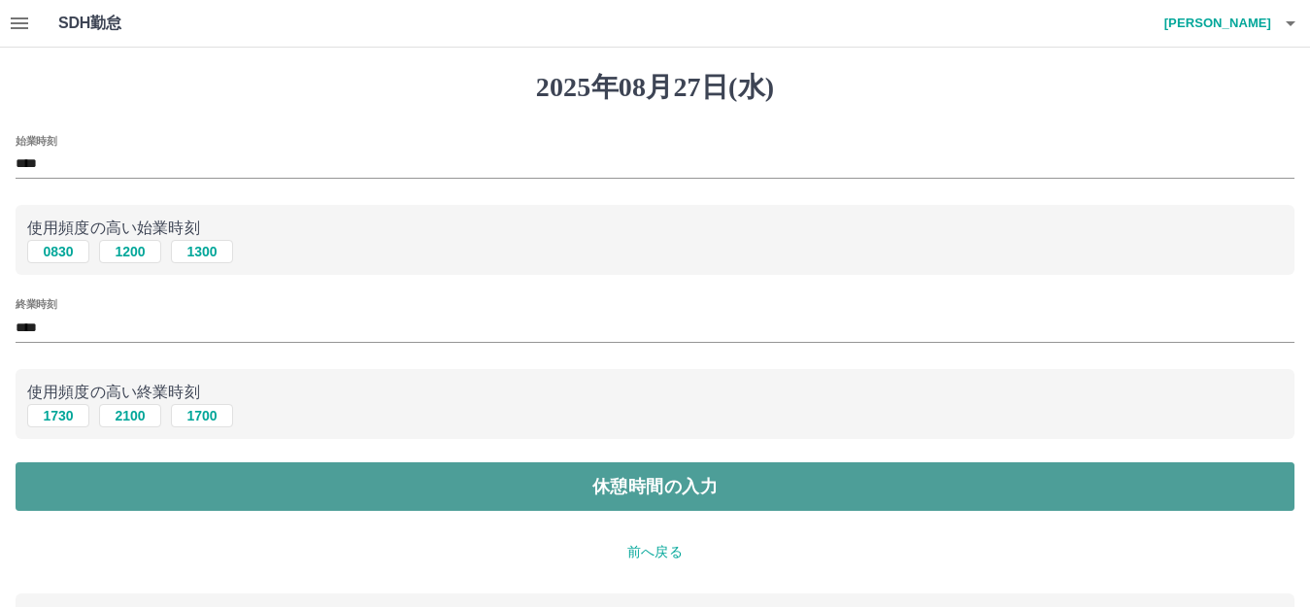
click at [536, 495] on button "休憩時間の入力" at bounding box center [655, 486] width 1279 height 49
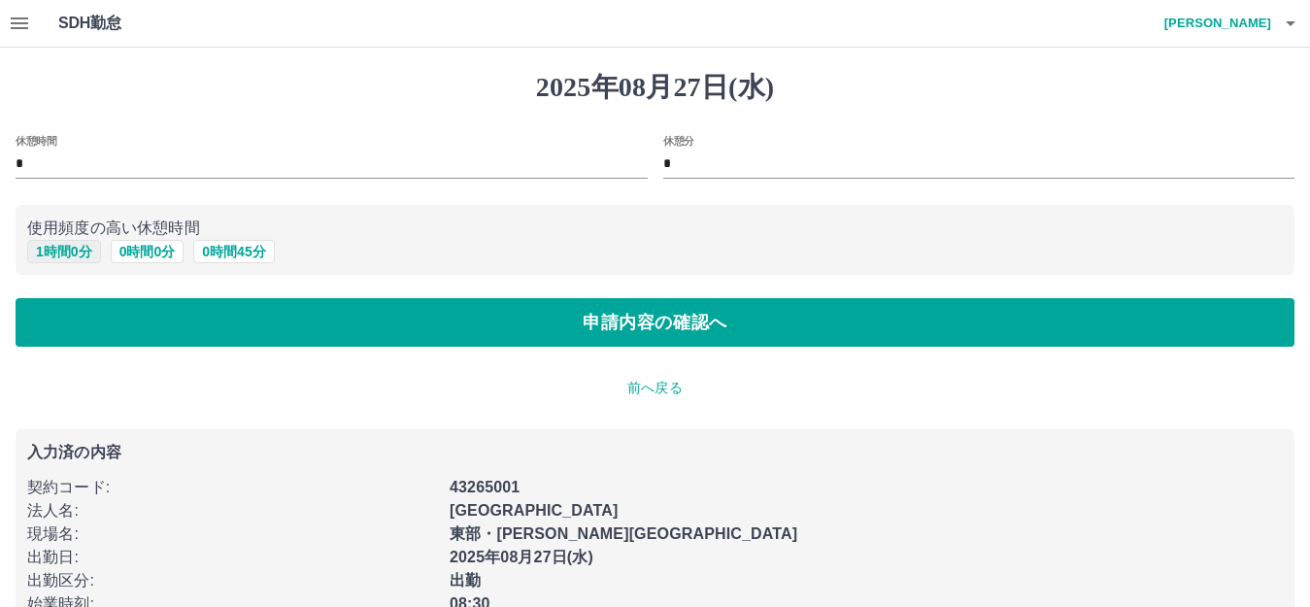
click at [66, 252] on button "1 時間 0 分" at bounding box center [64, 251] width 74 height 23
type input "*"
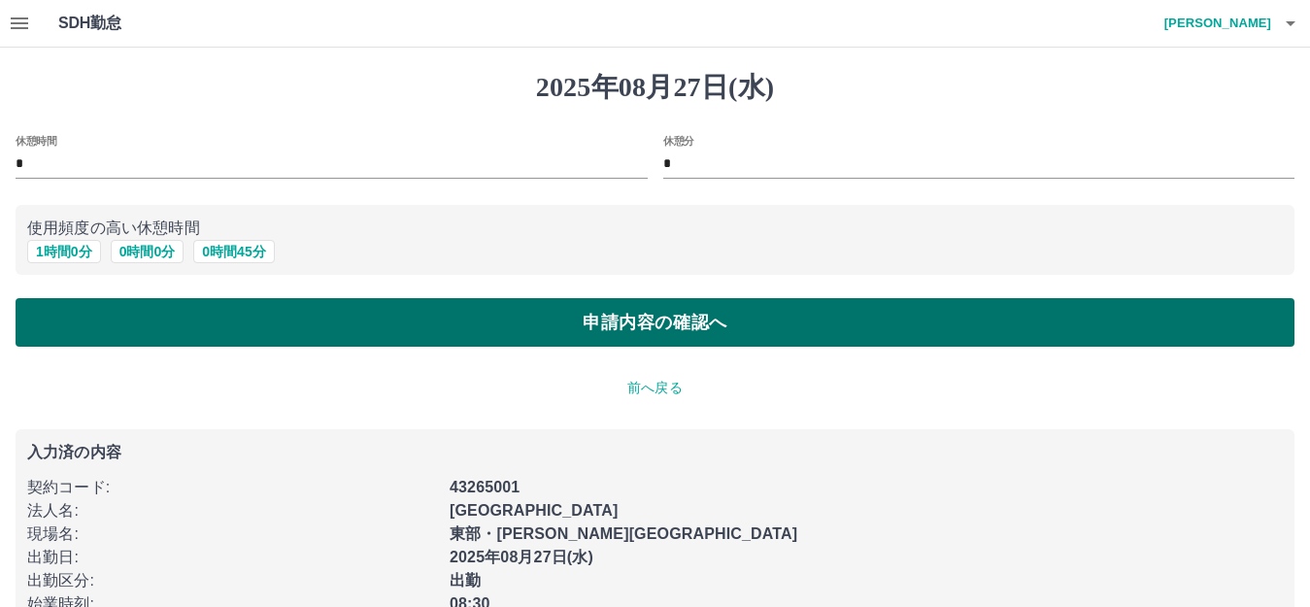
click at [467, 344] on button "申請内容の確認へ" at bounding box center [655, 322] width 1279 height 49
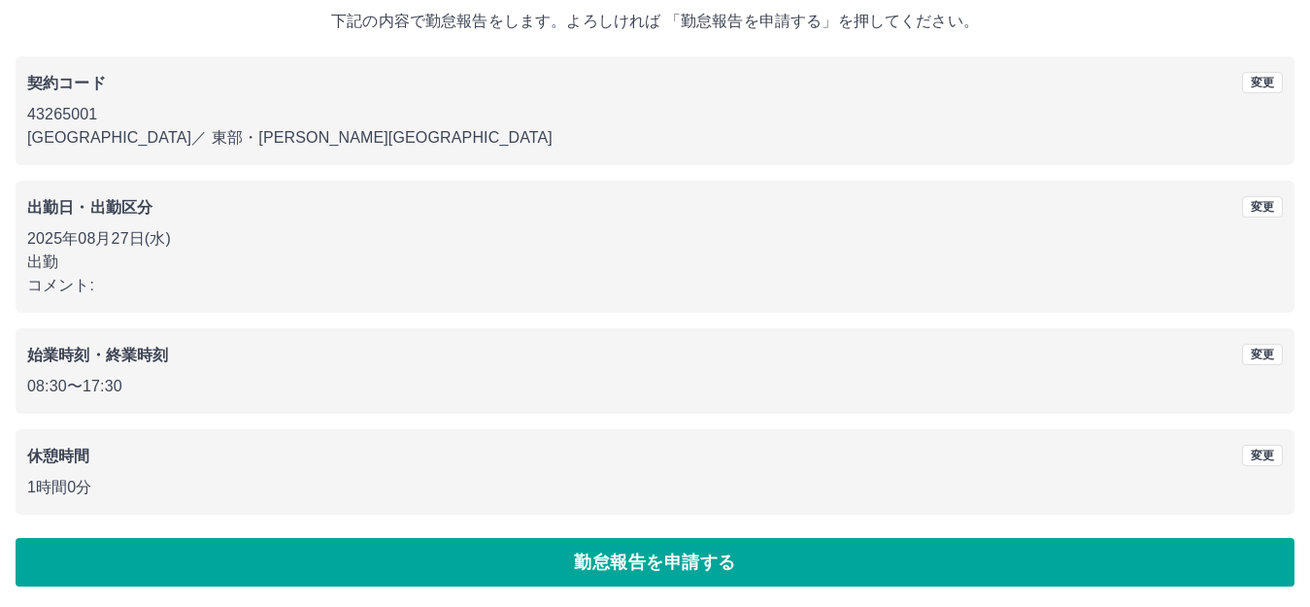
scroll to position [120, 0]
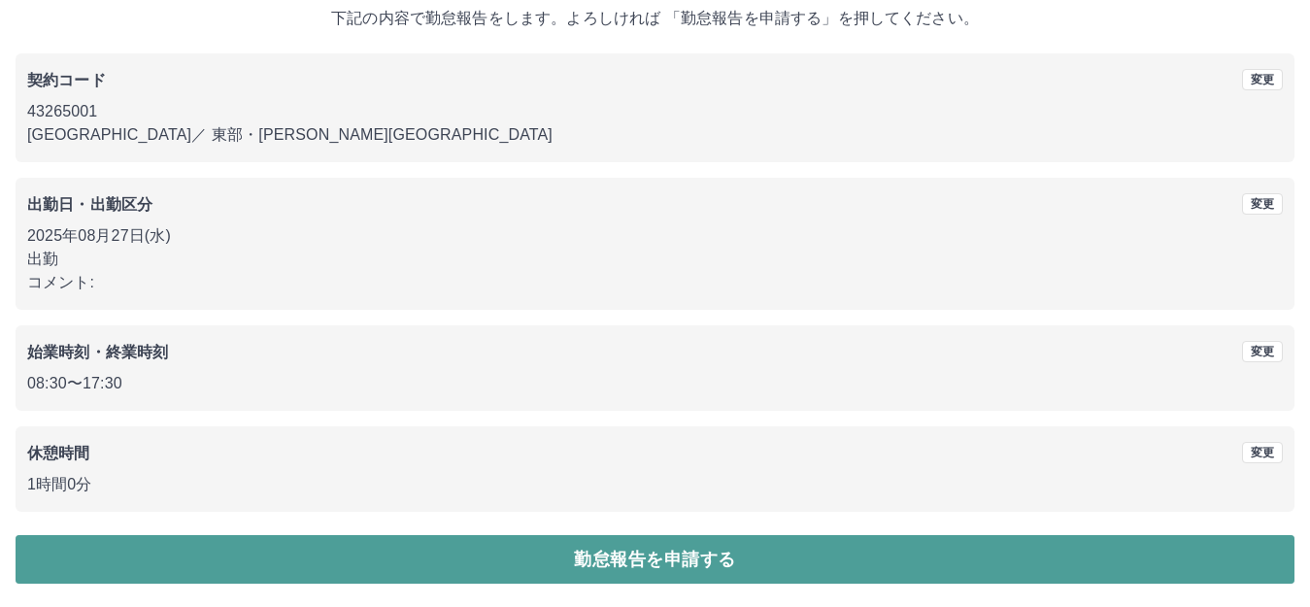
drag, startPoint x: 671, startPoint y: 543, endPoint x: 670, endPoint y: 517, distance: 25.3
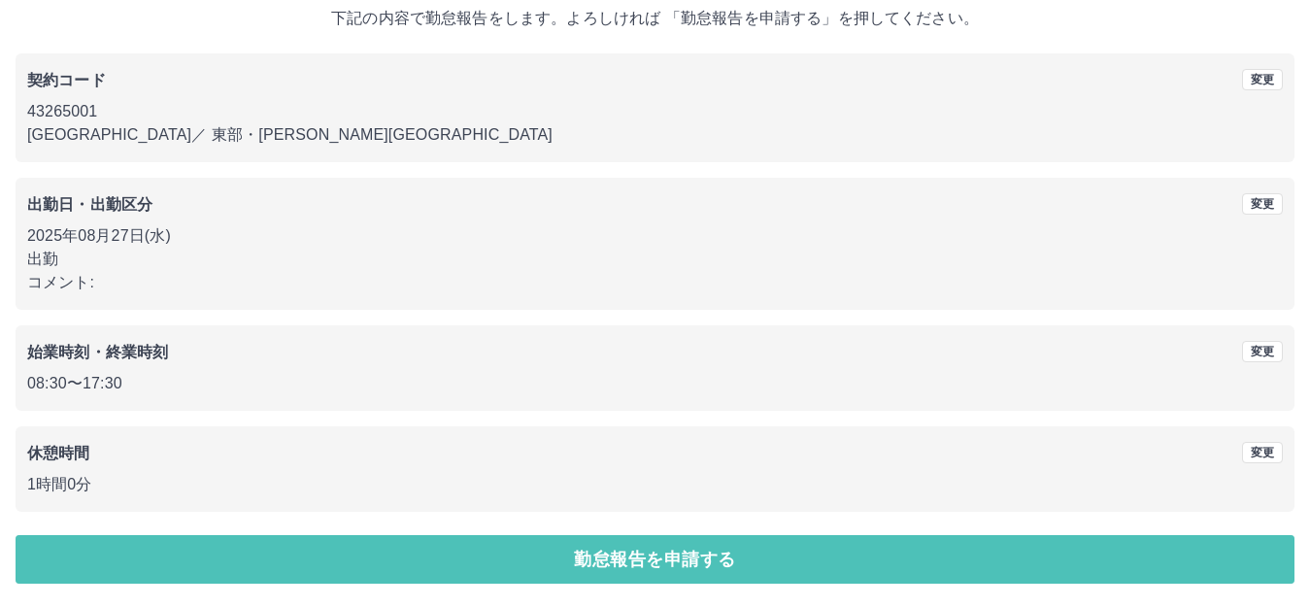
click at [676, 536] on button "勤怠報告を申請する" at bounding box center [655, 559] width 1279 height 49
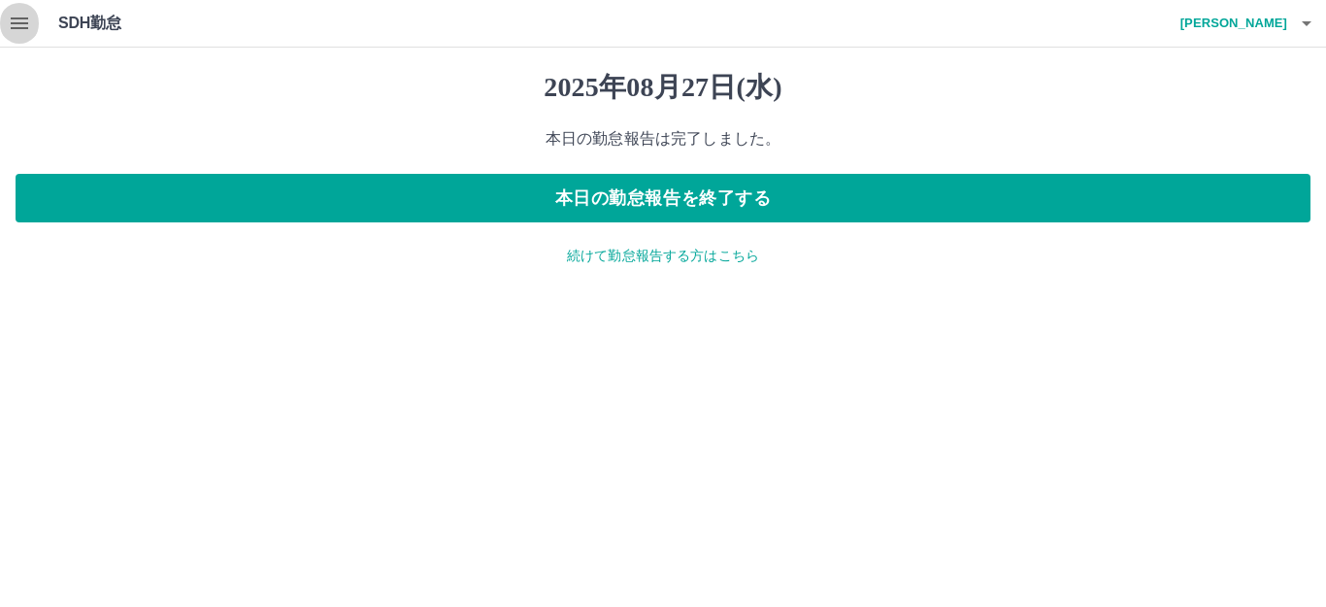
click at [10, 25] on icon "button" at bounding box center [19, 23] width 23 height 23
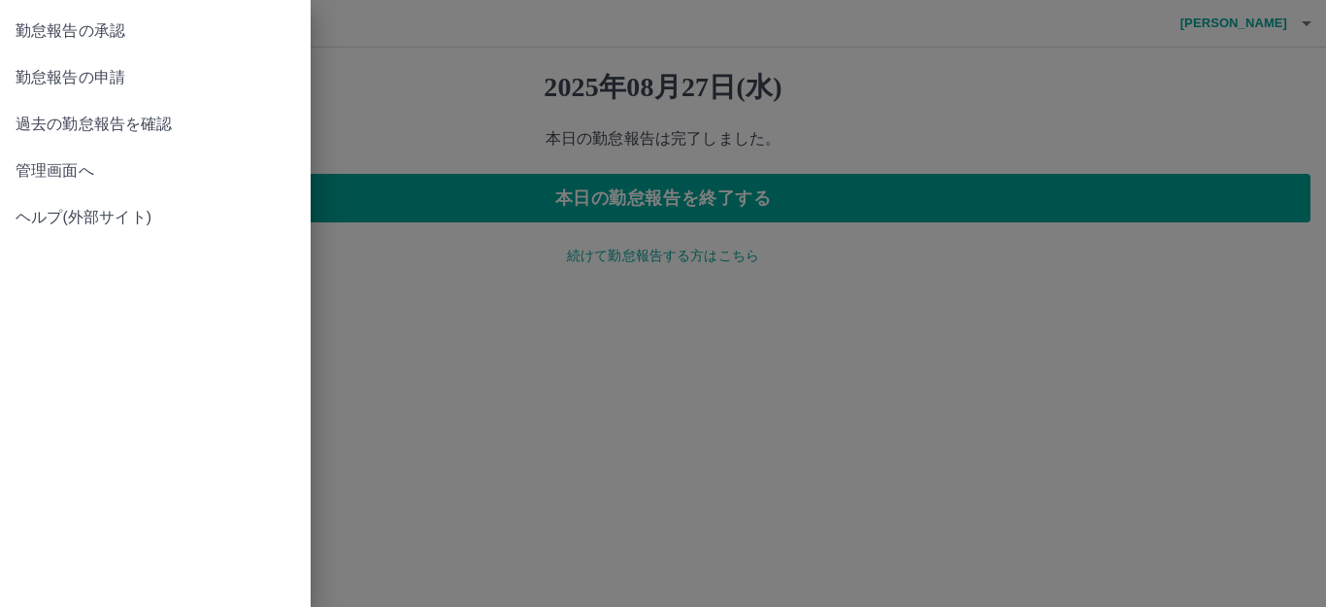
click at [134, 173] on span "管理画面へ" at bounding box center [156, 170] width 280 height 23
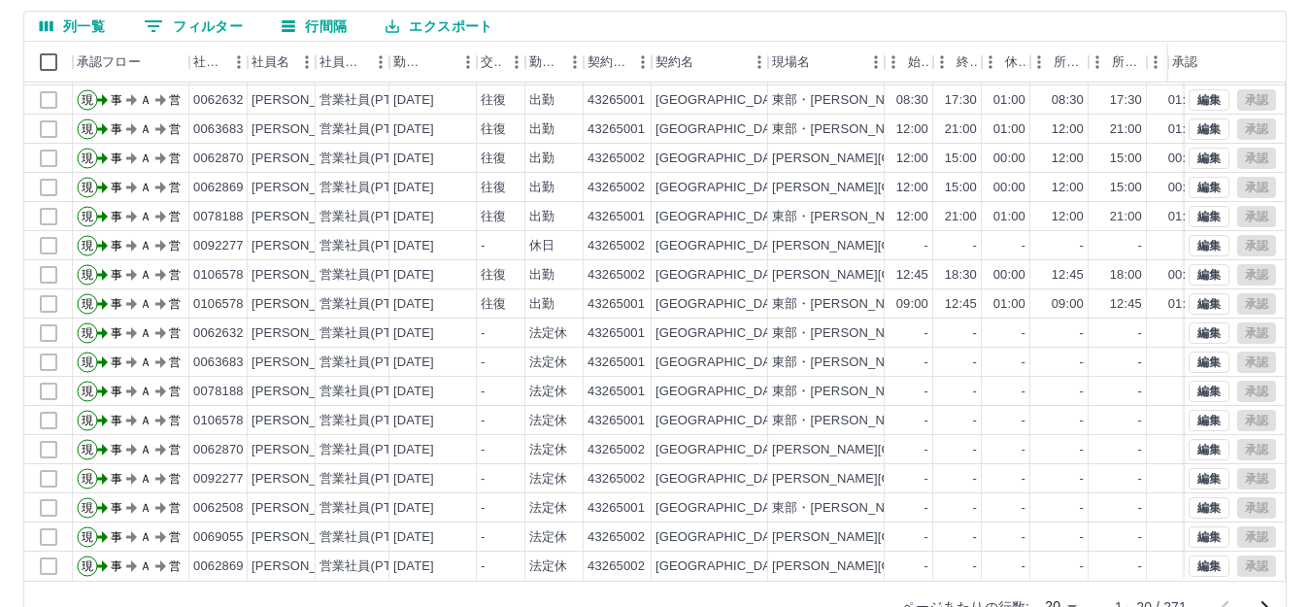
scroll to position [194, 0]
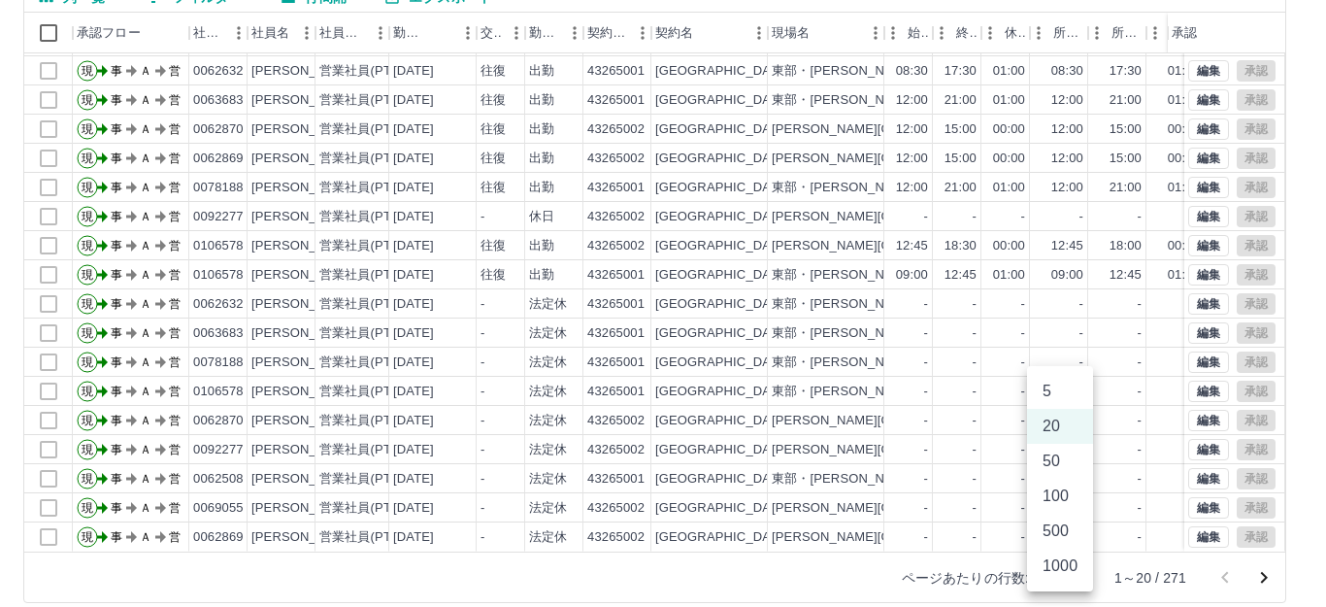
click at [1048, 568] on body "SDH勤怠 西舘　優一 勤務実績承認 前月 2025年08月 次月 今月 月選択 承認モード 削除モード 一括承認 列一覧 0 フィルター 行間隔 エクスポー…" at bounding box center [663, 216] width 1326 height 820
click at [1075, 461] on li "50" at bounding box center [1060, 461] width 66 height 35
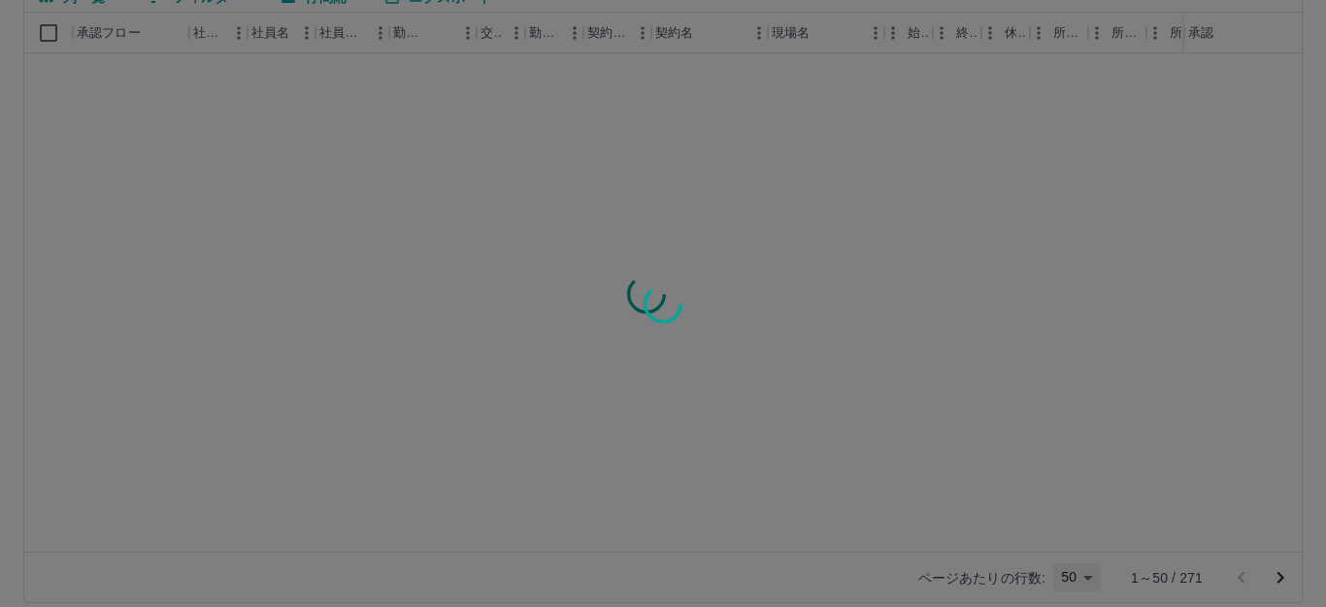
type input "**"
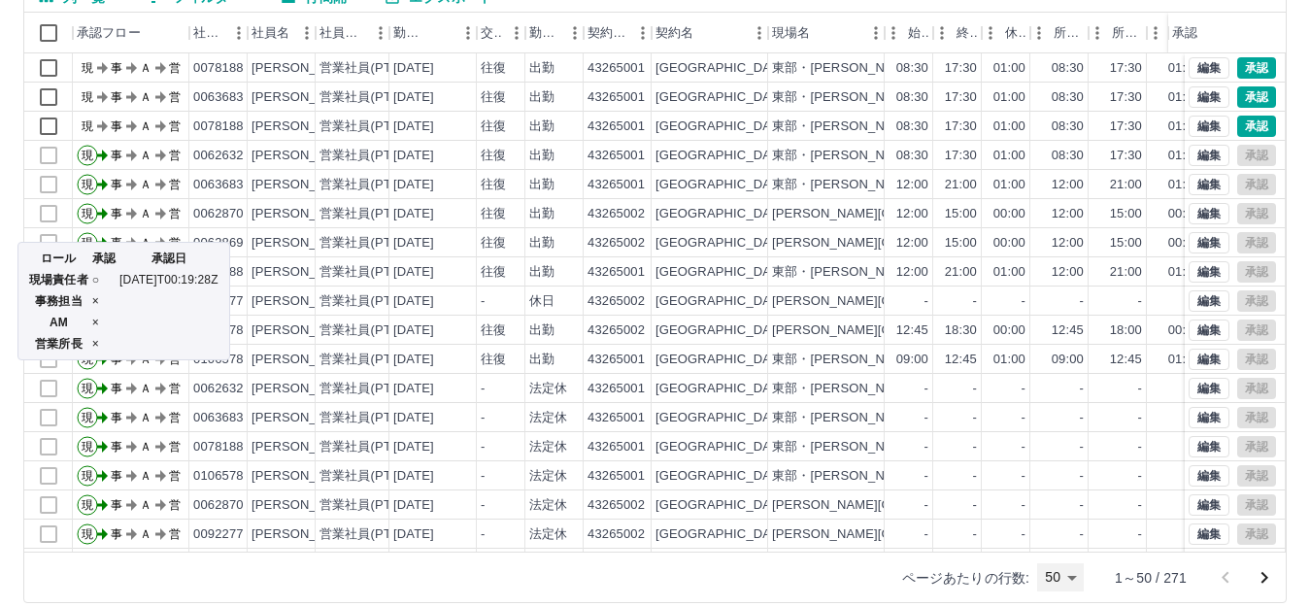
scroll to position [0, 0]
